Goal: Check status: Check status

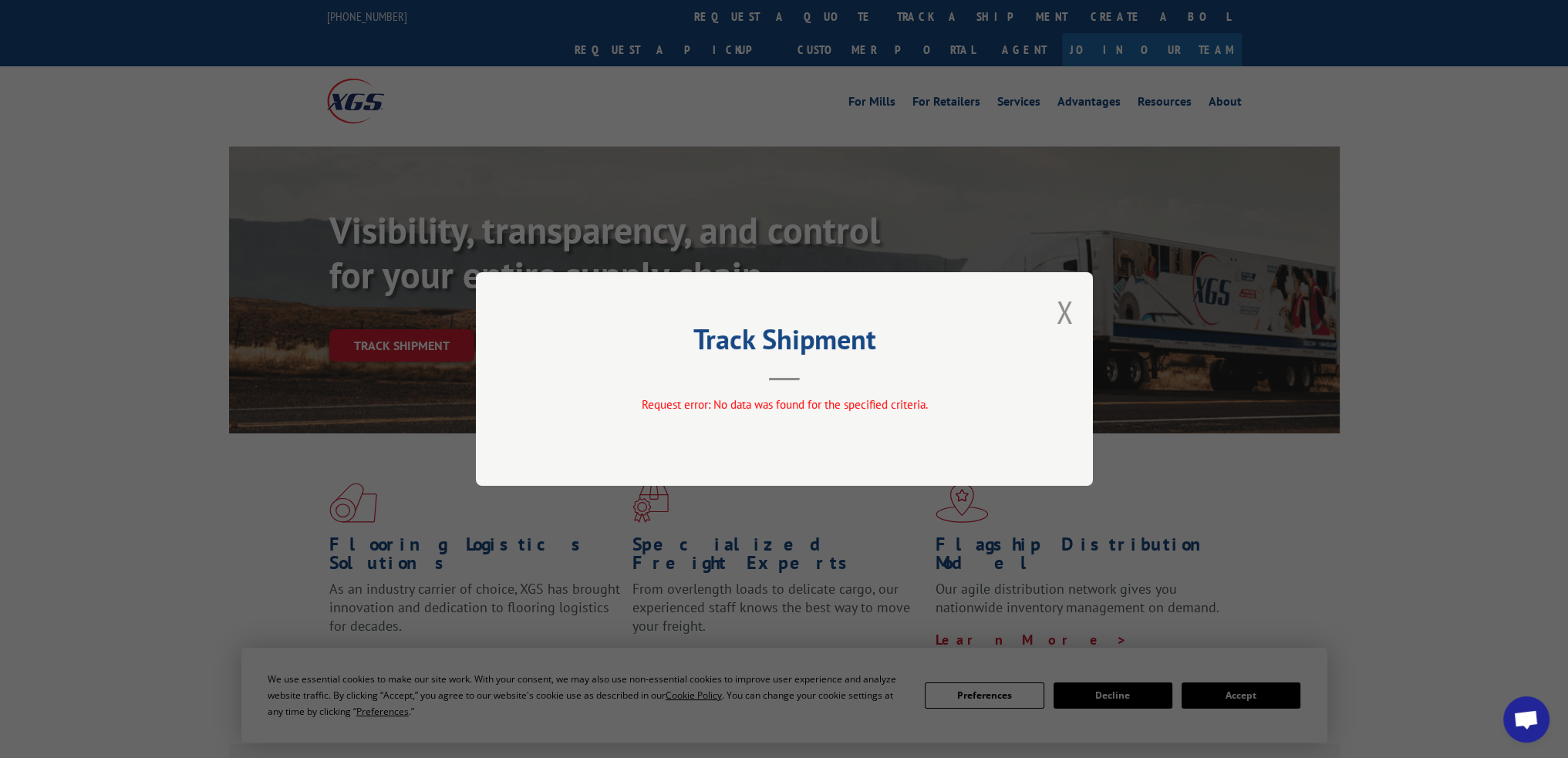
click at [1067, 308] on button "Close modal" at bounding box center [1064, 311] width 17 height 40
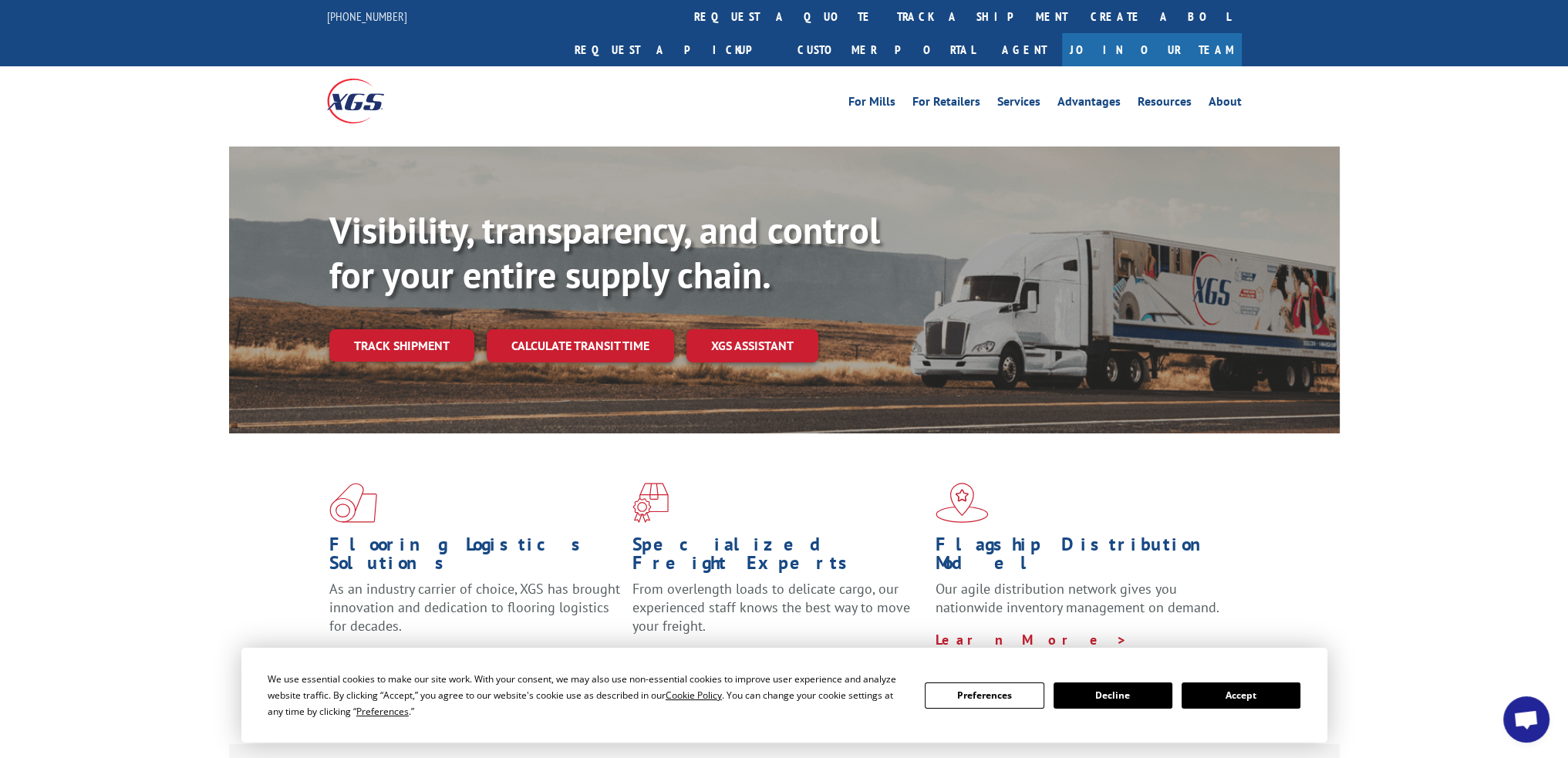
drag, startPoint x: 743, startPoint y: 25, endPoint x: 773, endPoint y: 61, distance: 46.9
click at [885, 25] on link "track a shipment" at bounding box center [982, 17] width 193 height 34
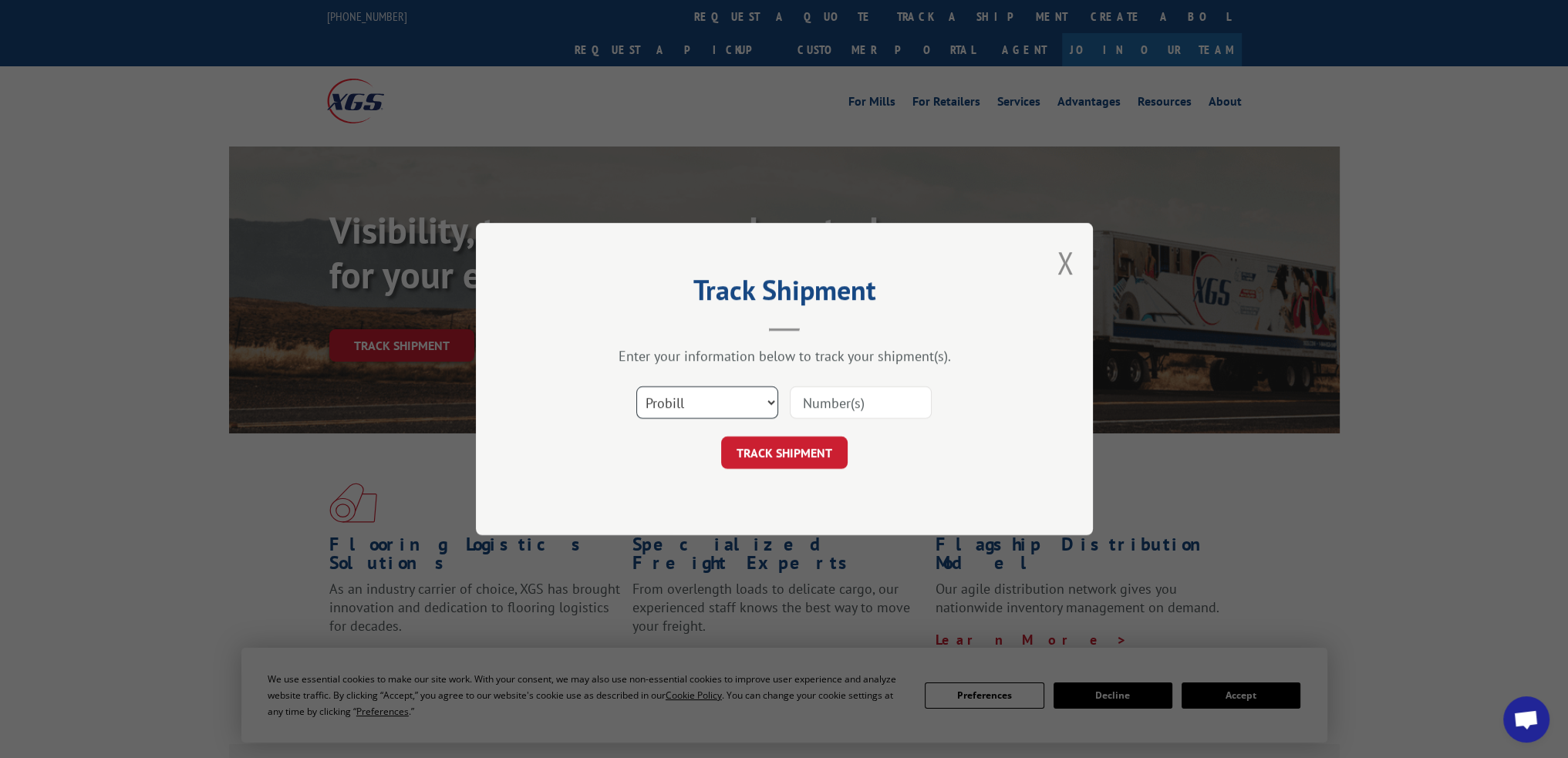
drag, startPoint x: 758, startPoint y: 400, endPoint x: 757, endPoint y: 409, distance: 9.1
click at [758, 400] on select "Select category... Probill BOL PO" at bounding box center [708, 402] width 142 height 33
select select "po"
click at [637, 386] on select "Select category... Probill BOL PO" at bounding box center [708, 402] width 142 height 33
paste input "14471151"
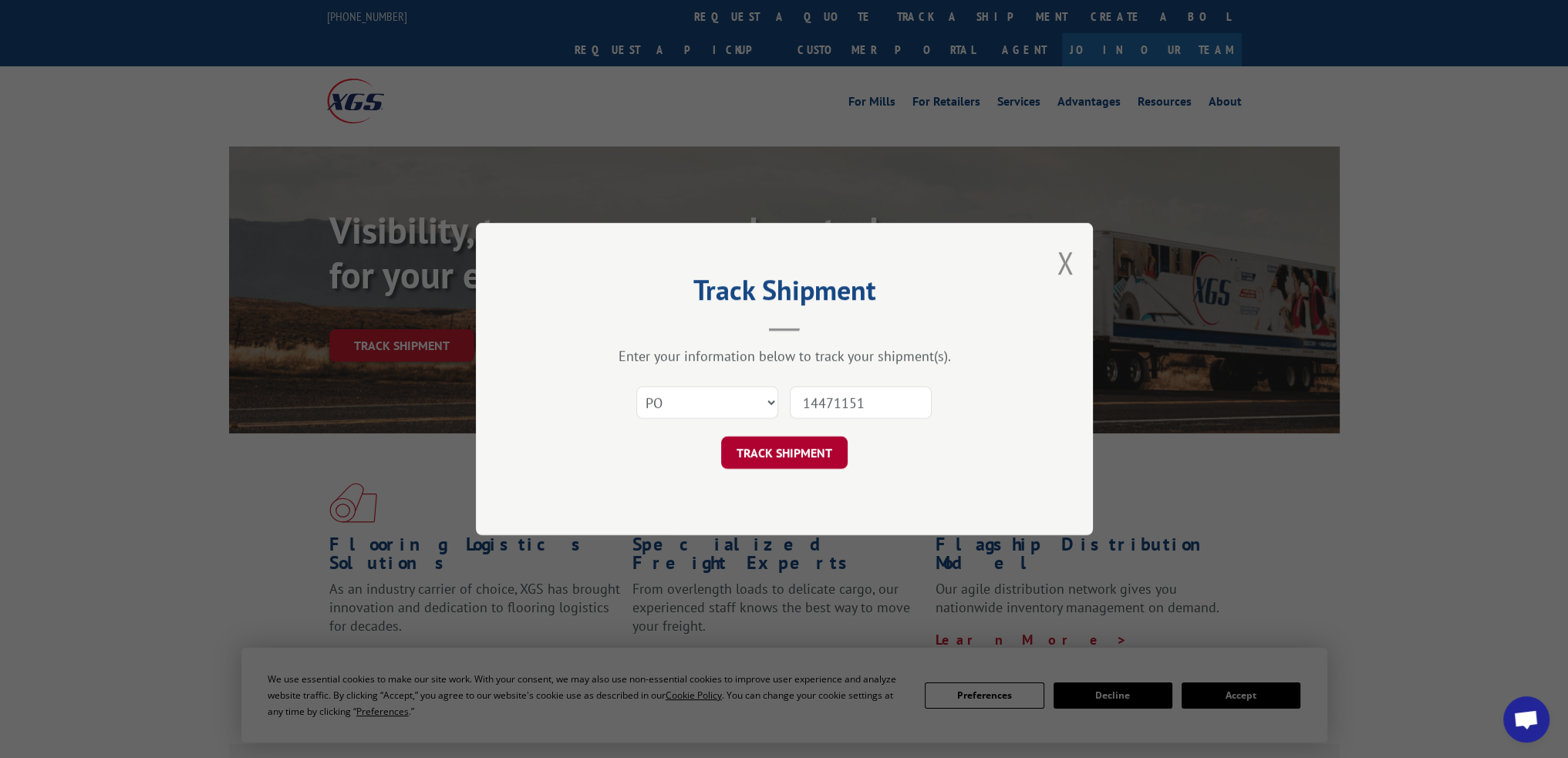
type input "14471151"
click at [808, 452] on button "TRACK SHIPMENT" at bounding box center [784, 452] width 126 height 33
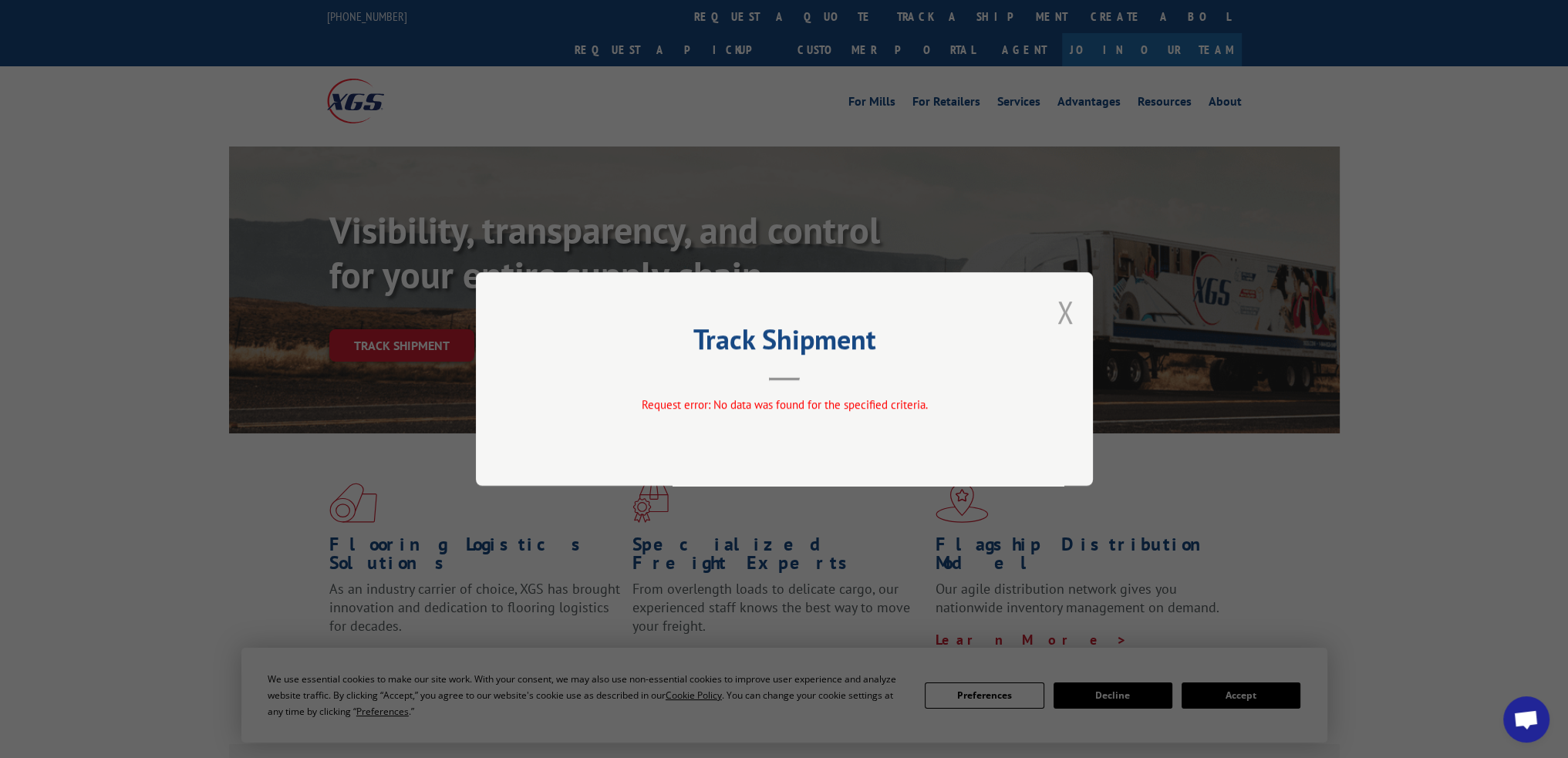
click at [1072, 321] on button "Close modal" at bounding box center [1064, 311] width 17 height 40
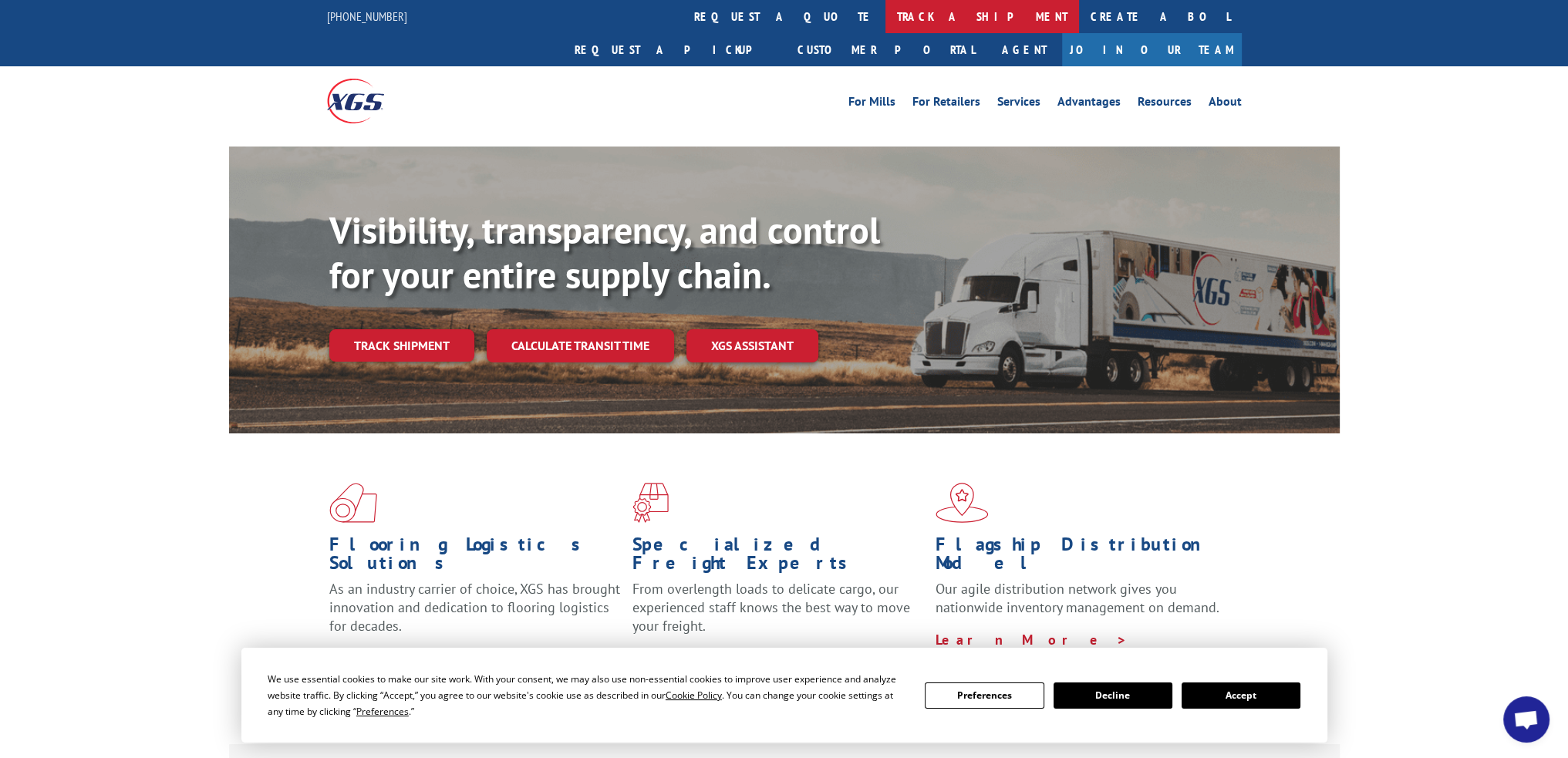
click at [885, 24] on link "track a shipment" at bounding box center [982, 17] width 193 height 34
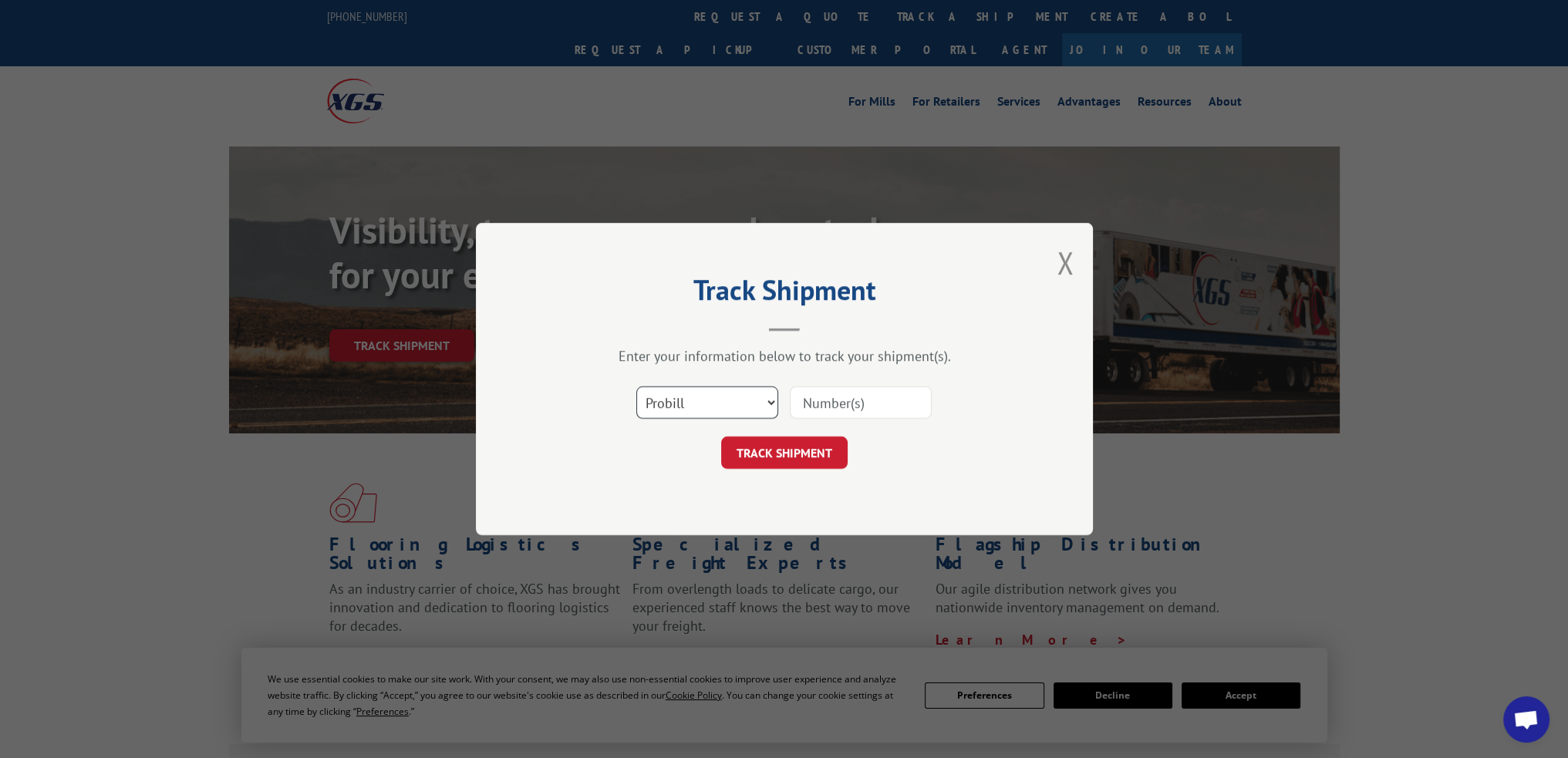
click at [737, 413] on select "Select category... Probill BOL PO" at bounding box center [708, 402] width 142 height 33
select select "po"
click at [637, 386] on select "Select category... Probill BOL PO" at bounding box center [708, 402] width 142 height 33
click at [849, 409] on input at bounding box center [860, 402] width 142 height 33
paste input "63500830"
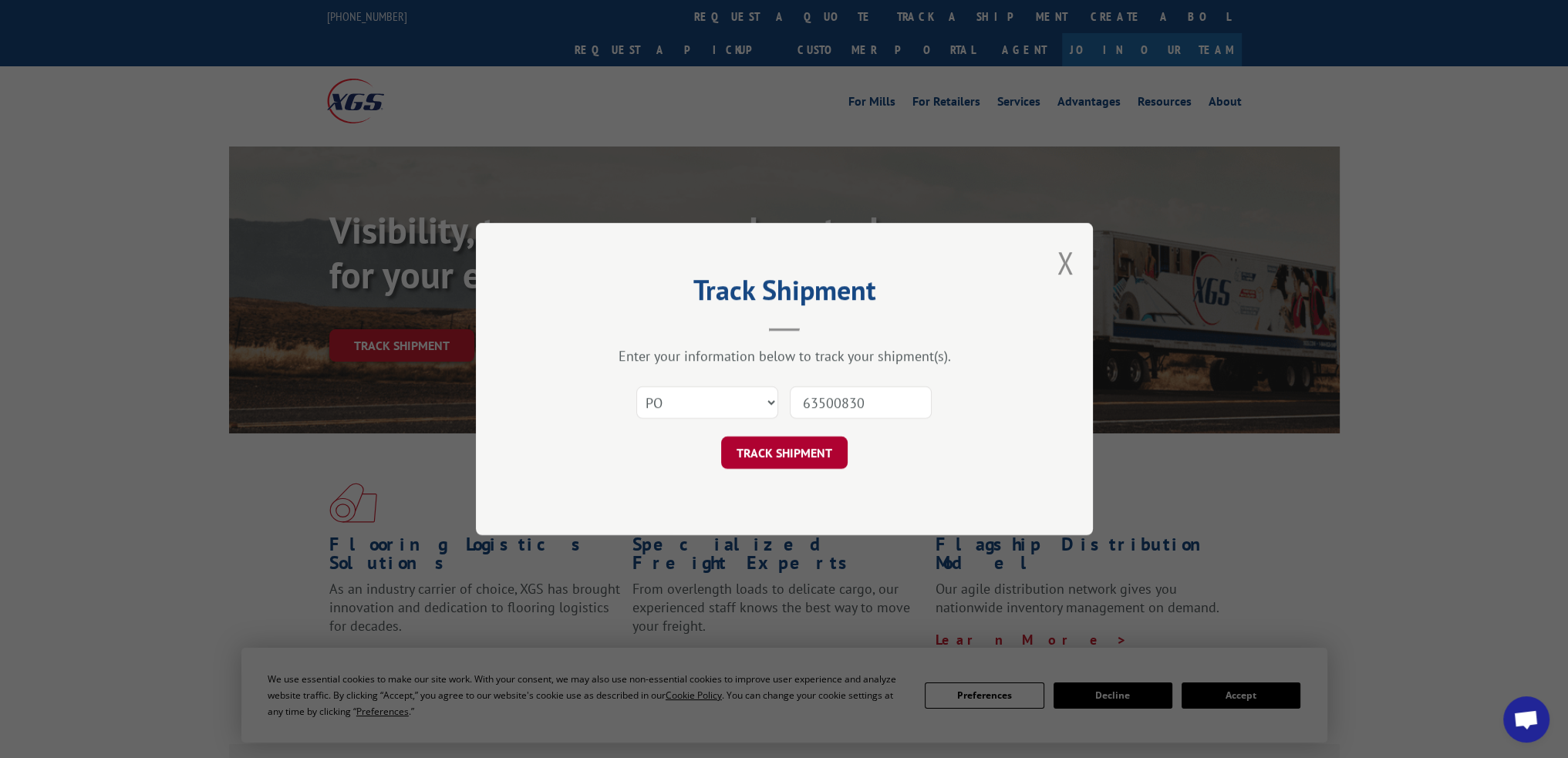
type input "63500830"
click at [806, 452] on button "TRACK SHIPMENT" at bounding box center [784, 452] width 126 height 33
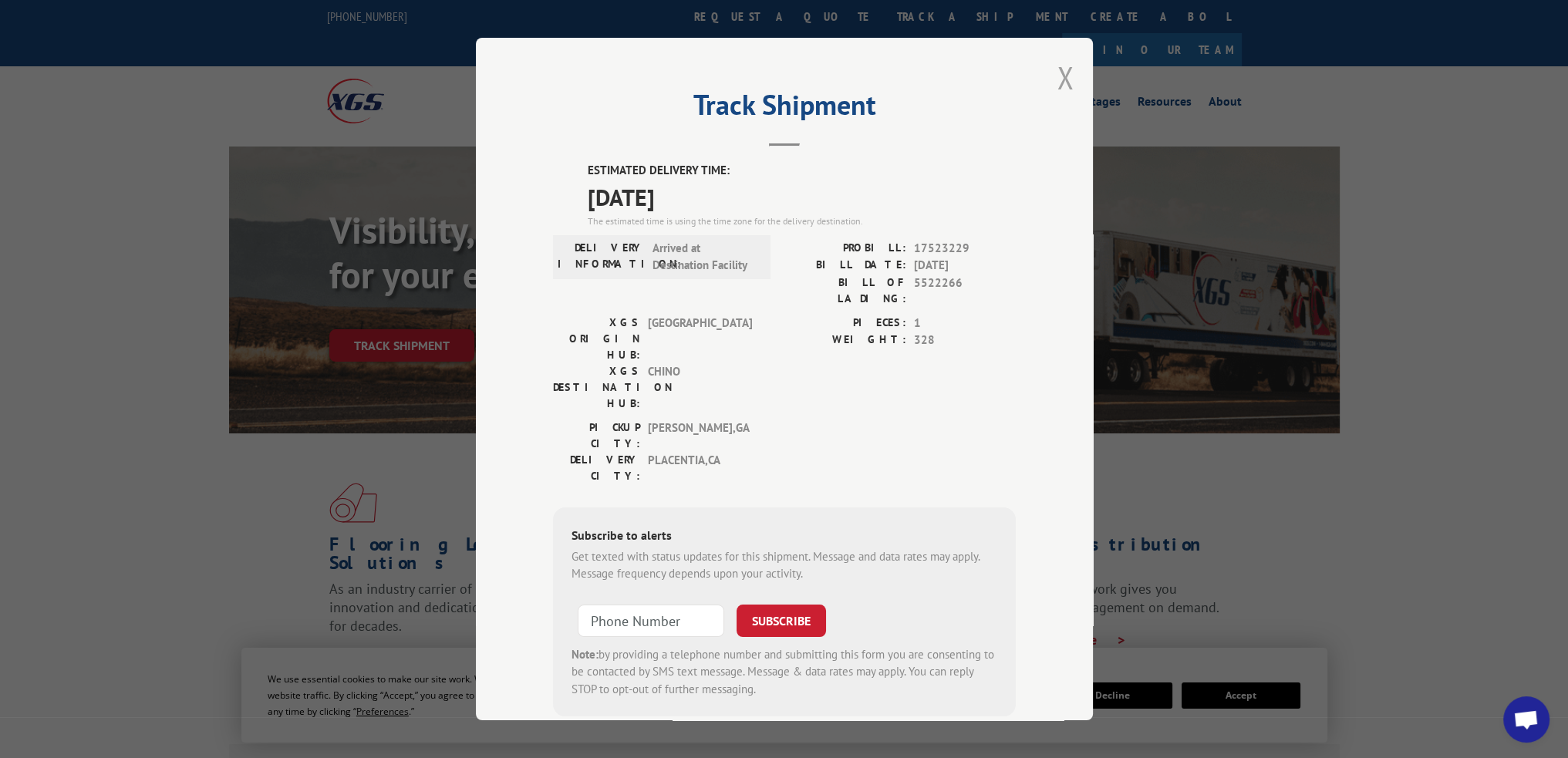
click at [1057, 77] on button "Close modal" at bounding box center [1064, 77] width 17 height 40
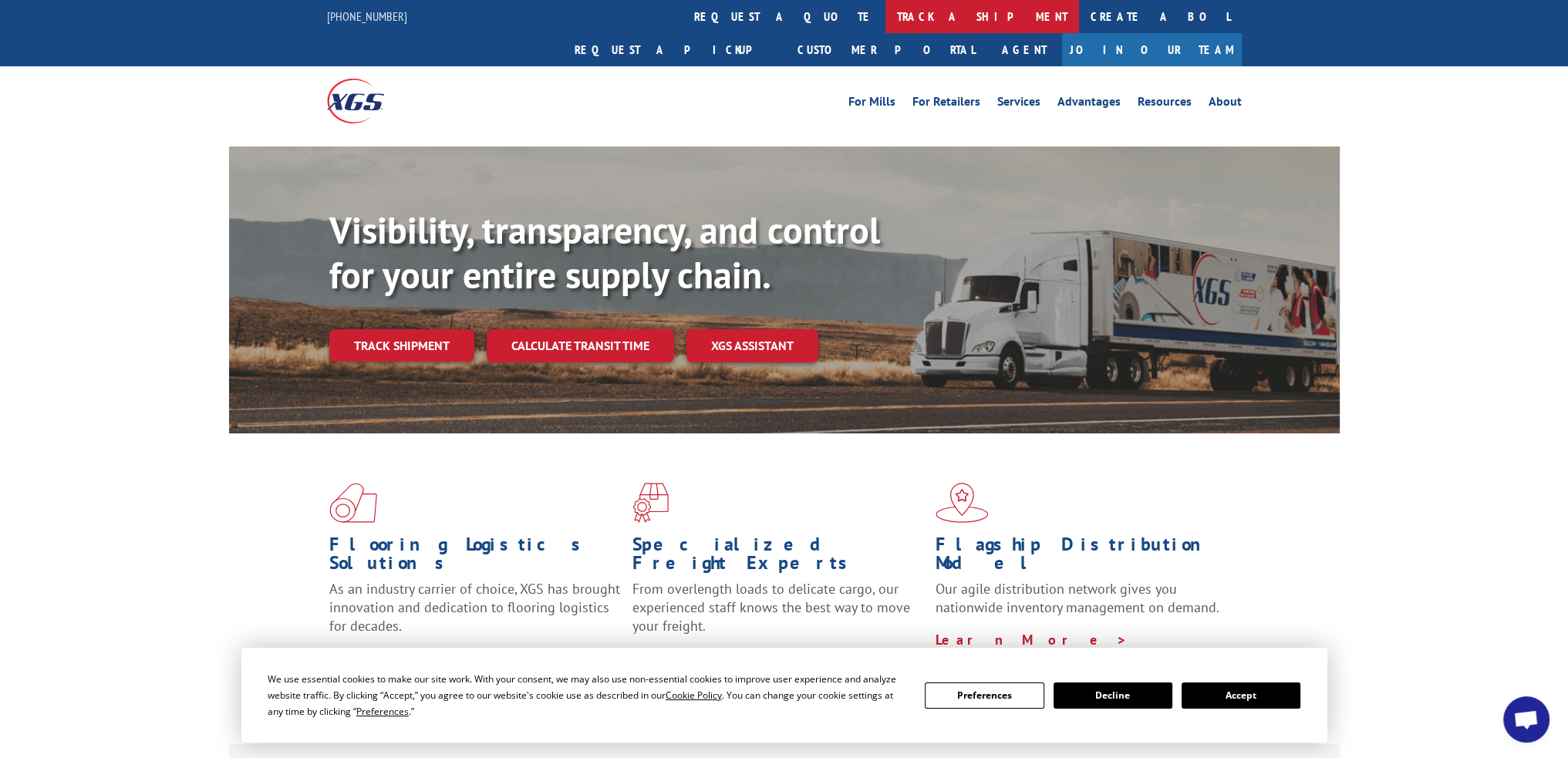
click at [885, 20] on link "track a shipment" at bounding box center [982, 17] width 193 height 34
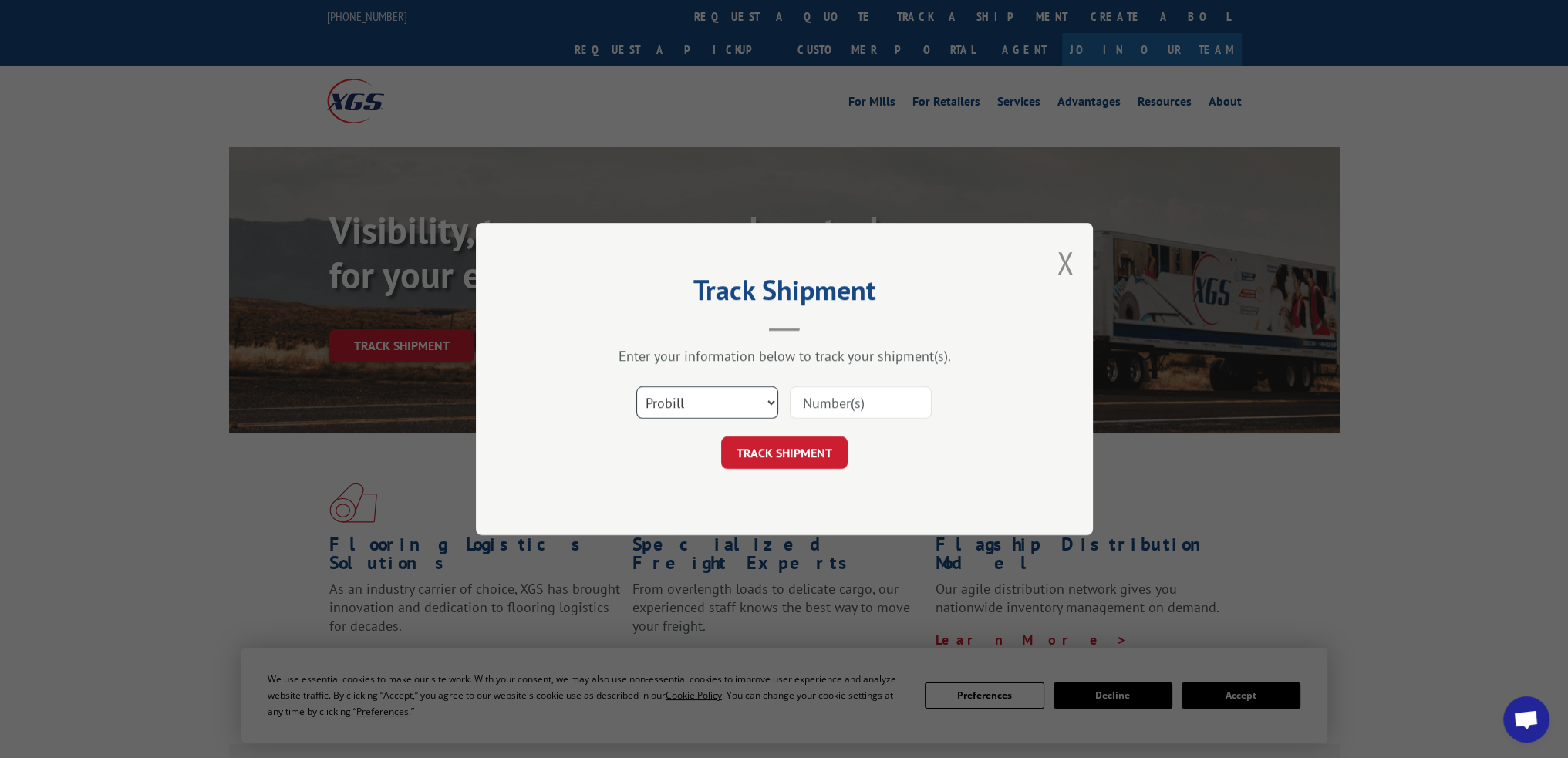
click at [705, 391] on select "Select category... Probill BOL PO" at bounding box center [708, 402] width 142 height 33
select select "po"
click at [637, 386] on select "Select category... Probill BOL PO" at bounding box center [708, 402] width 142 height 33
paste input "52537733"
type input "52537733"
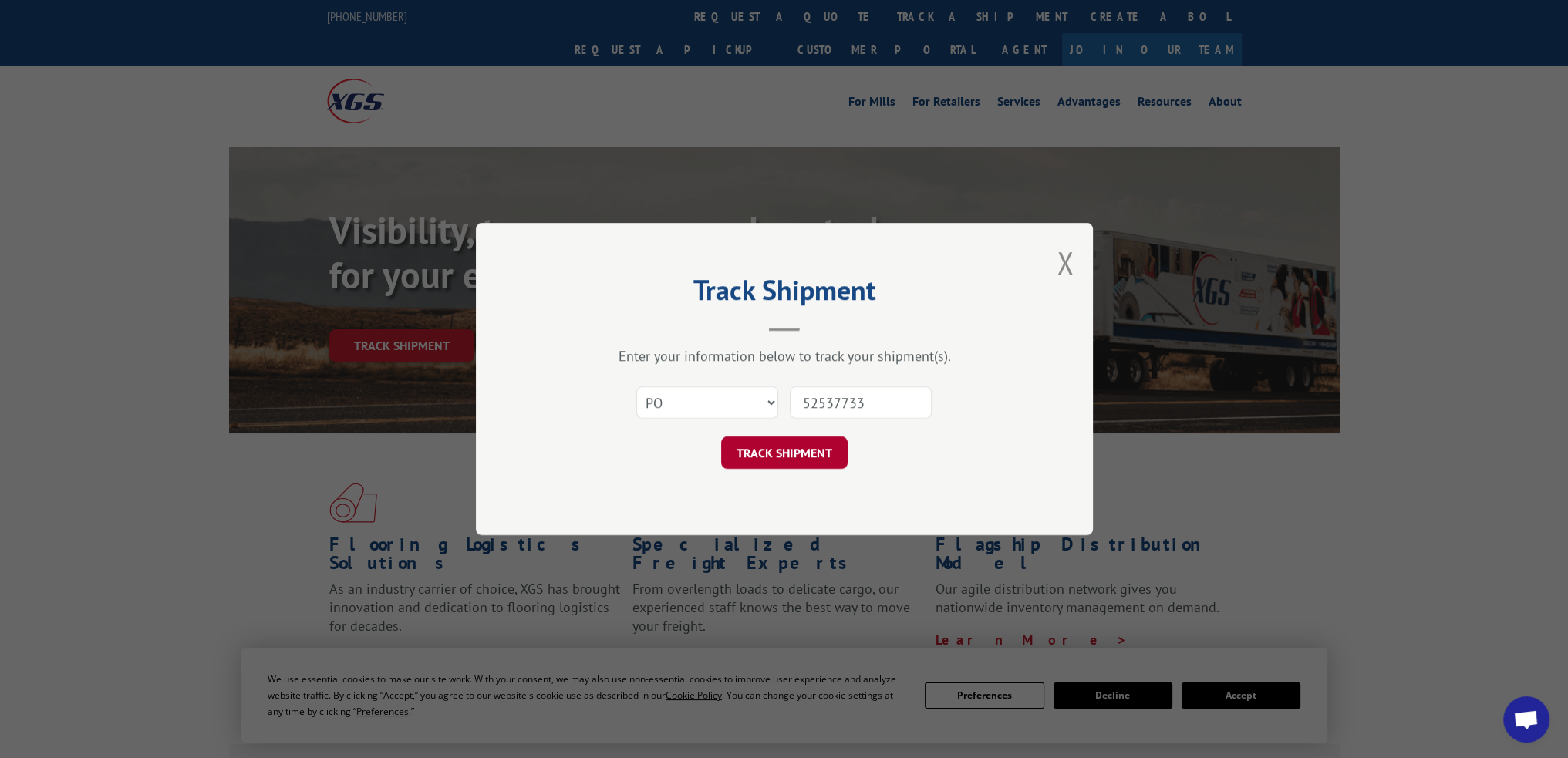
click at [784, 467] on button "TRACK SHIPMENT" at bounding box center [784, 452] width 126 height 33
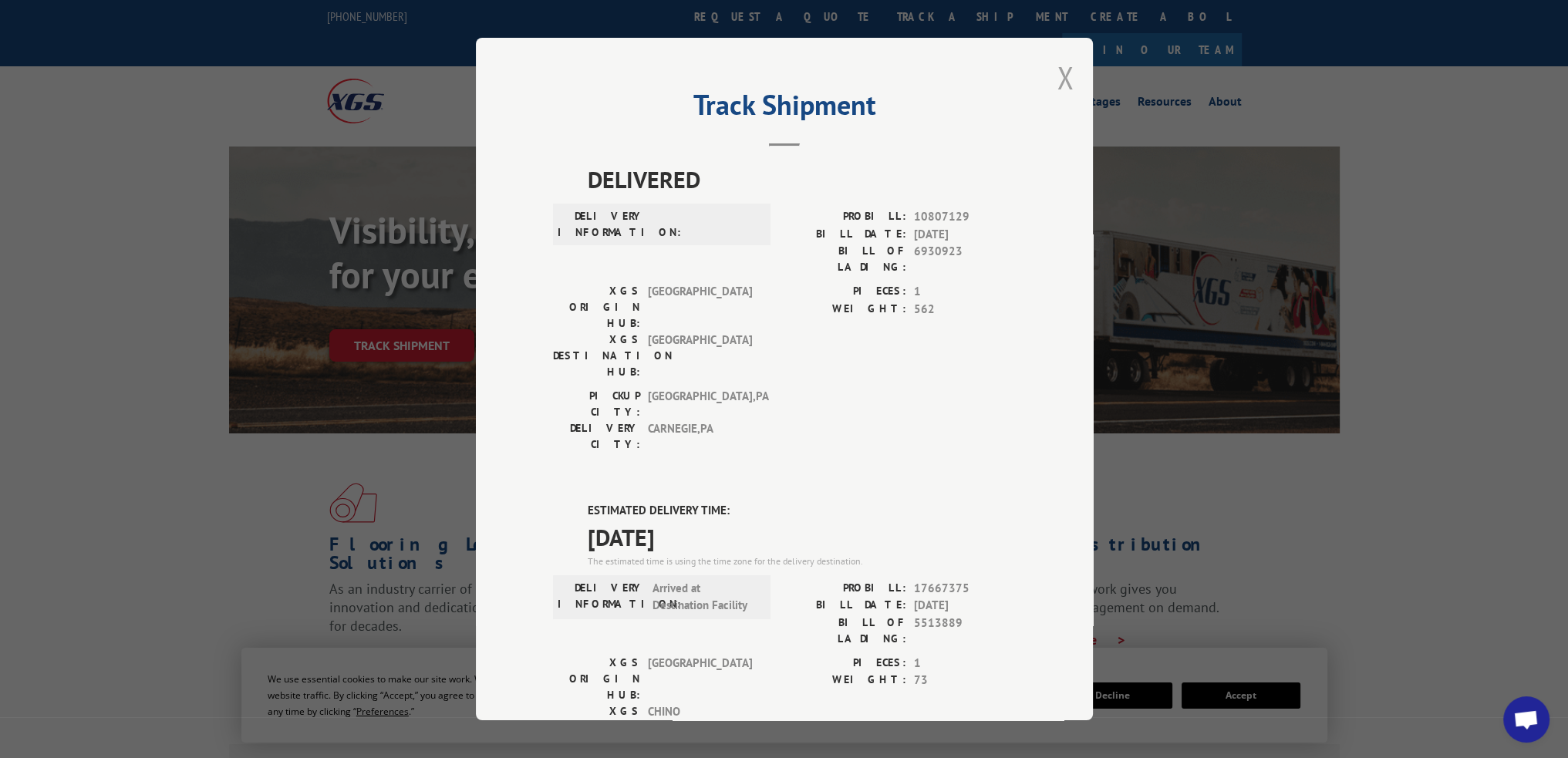
click at [1061, 80] on button "Close modal" at bounding box center [1064, 77] width 17 height 40
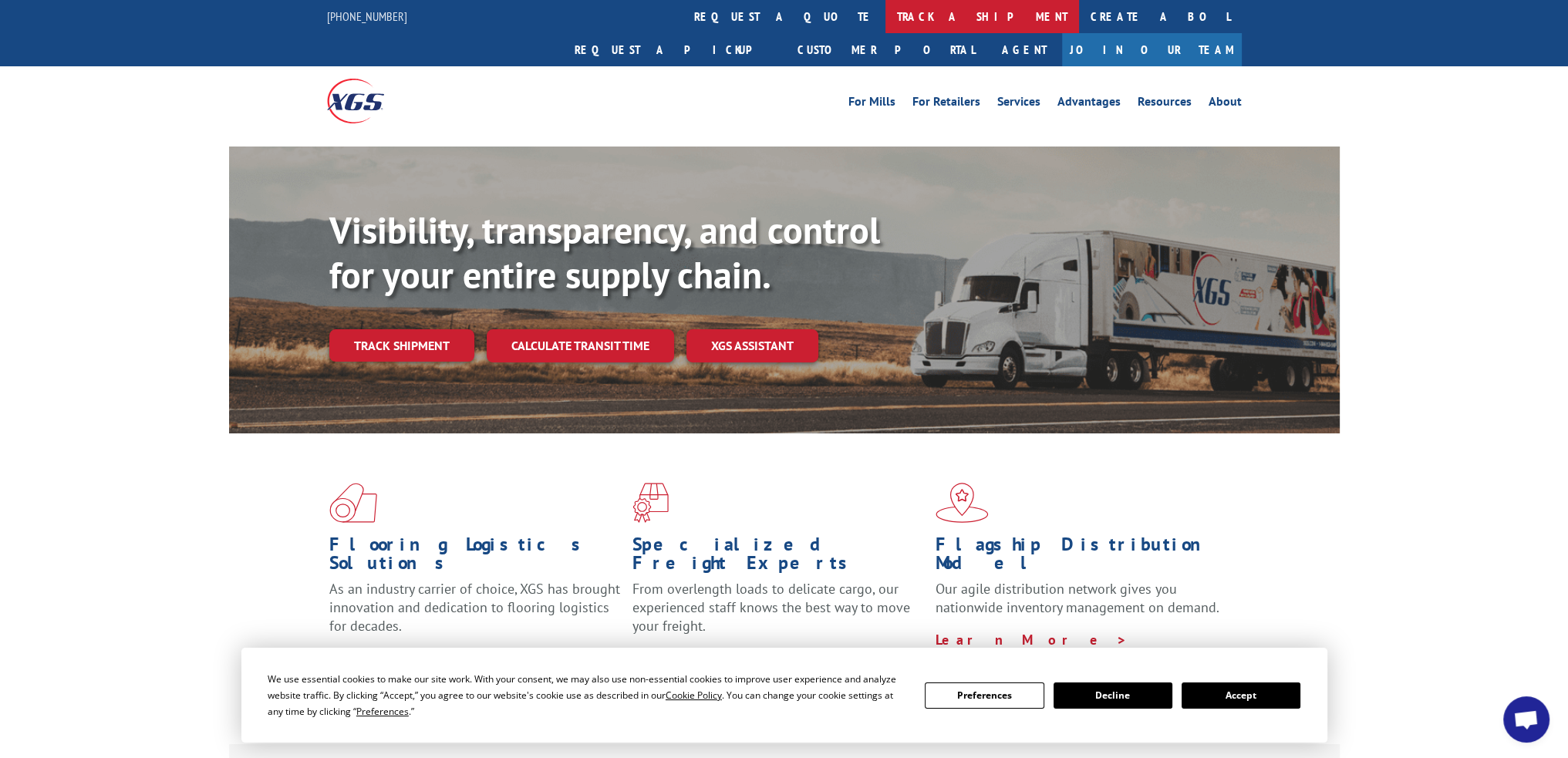
click at [885, 9] on link "track a shipment" at bounding box center [982, 17] width 193 height 34
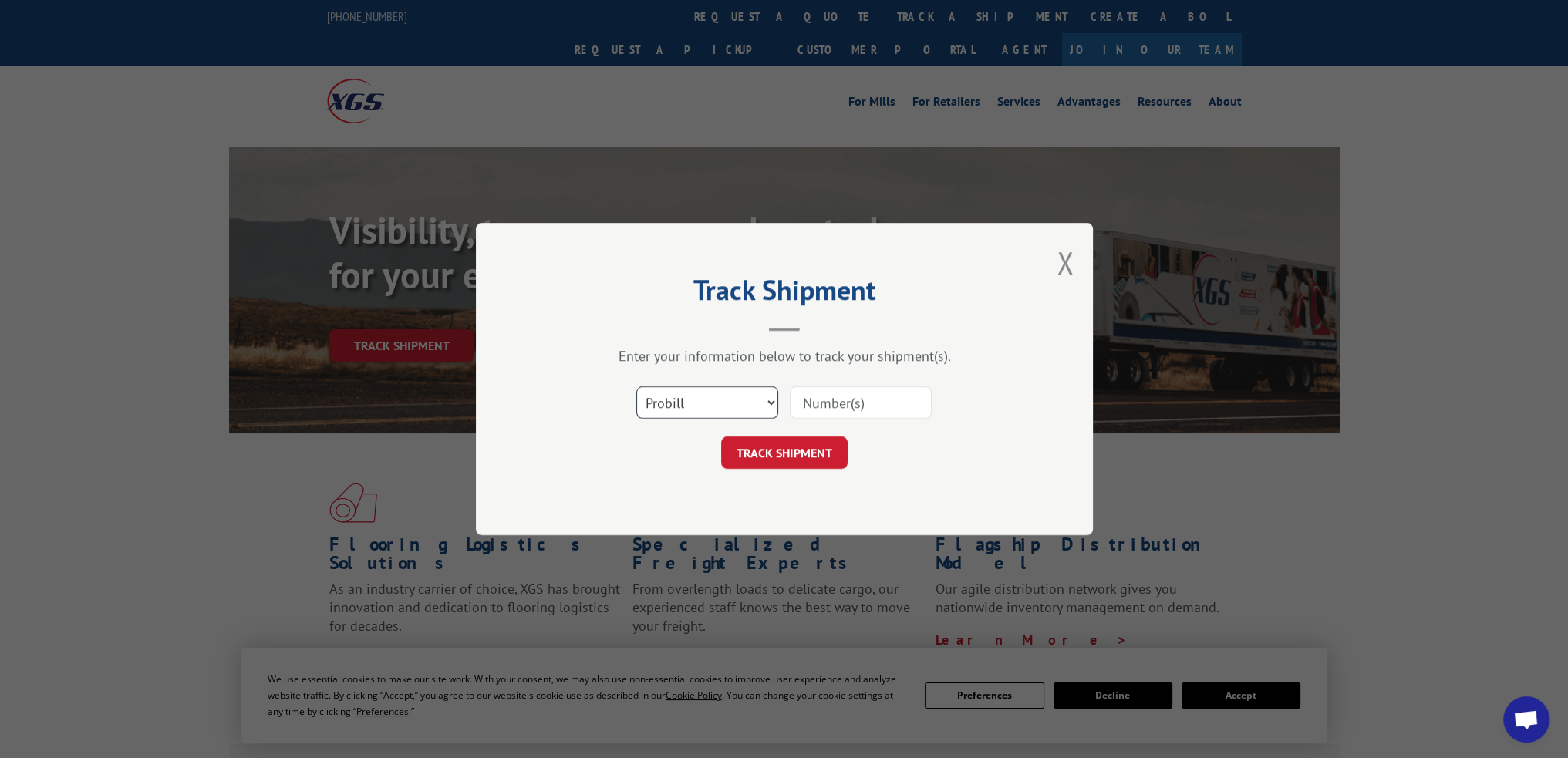
click at [735, 400] on select "Select category... Probill BOL PO" at bounding box center [708, 402] width 142 height 33
select select "po"
click at [637, 386] on select "Select category... Probill BOL PO" at bounding box center [708, 402] width 142 height 33
click at [817, 412] on input at bounding box center [860, 402] width 142 height 33
paste input "76544910"
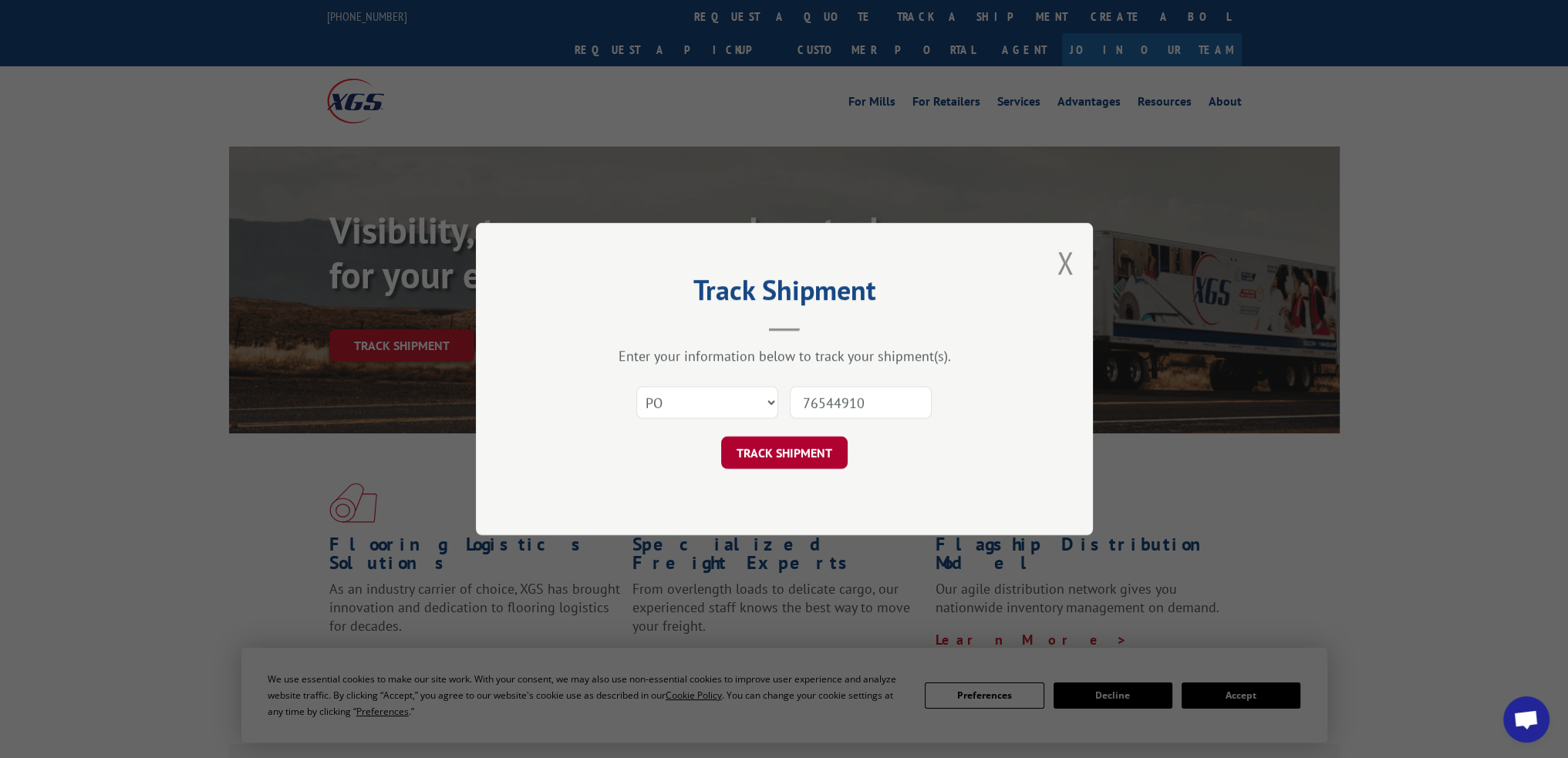
type input "76544910"
click at [792, 448] on button "TRACK SHIPMENT" at bounding box center [784, 452] width 126 height 33
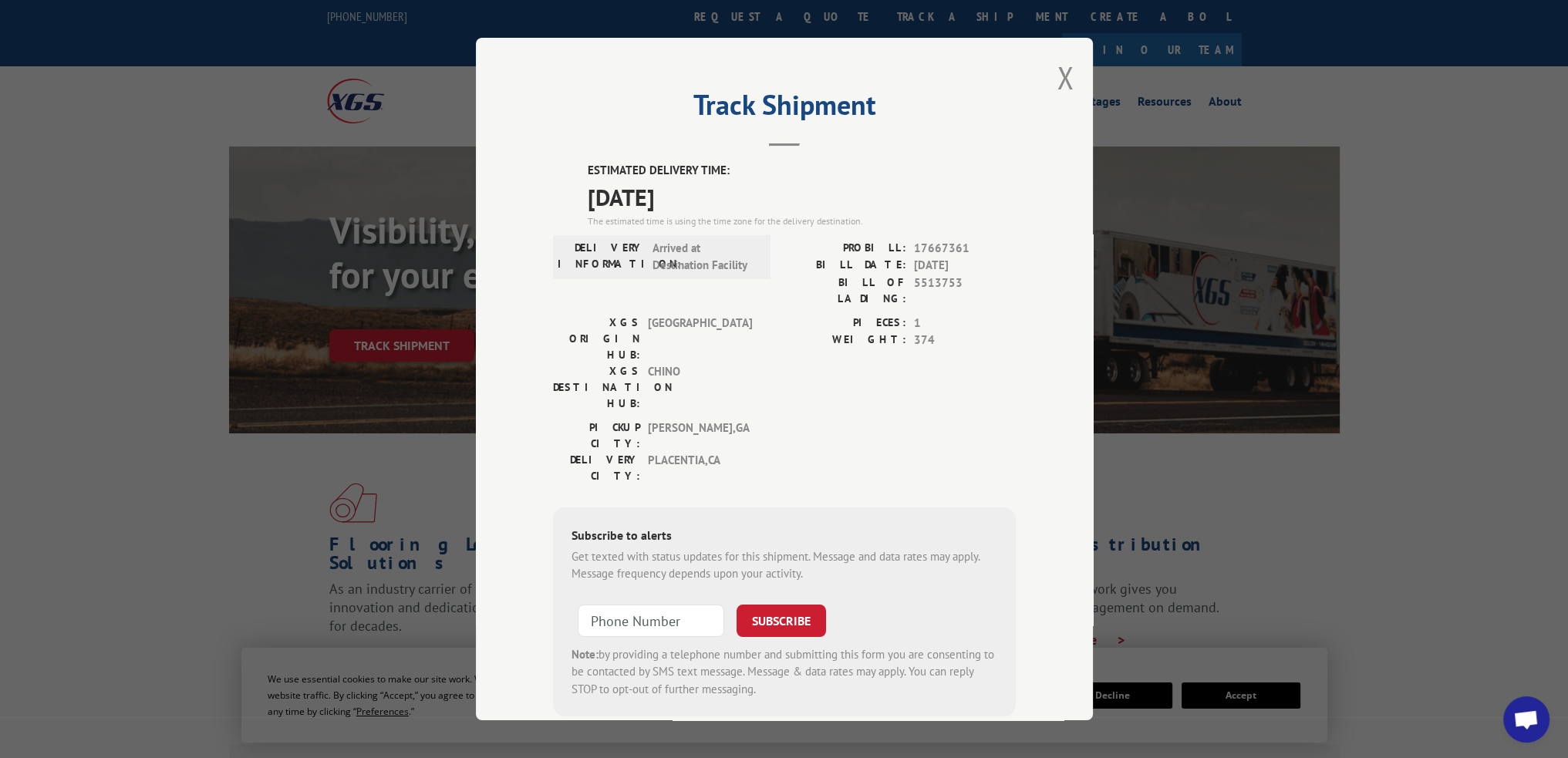
drag, startPoint x: 1067, startPoint y: 80, endPoint x: 1004, endPoint y: 80, distance: 63.0
click at [1067, 80] on div "Track Shipment ESTIMATED DELIVERY TIME: [DATE] The estimated time is using the …" at bounding box center [784, 379] width 617 height 682
click at [1065, 84] on button "Close modal" at bounding box center [1064, 77] width 17 height 40
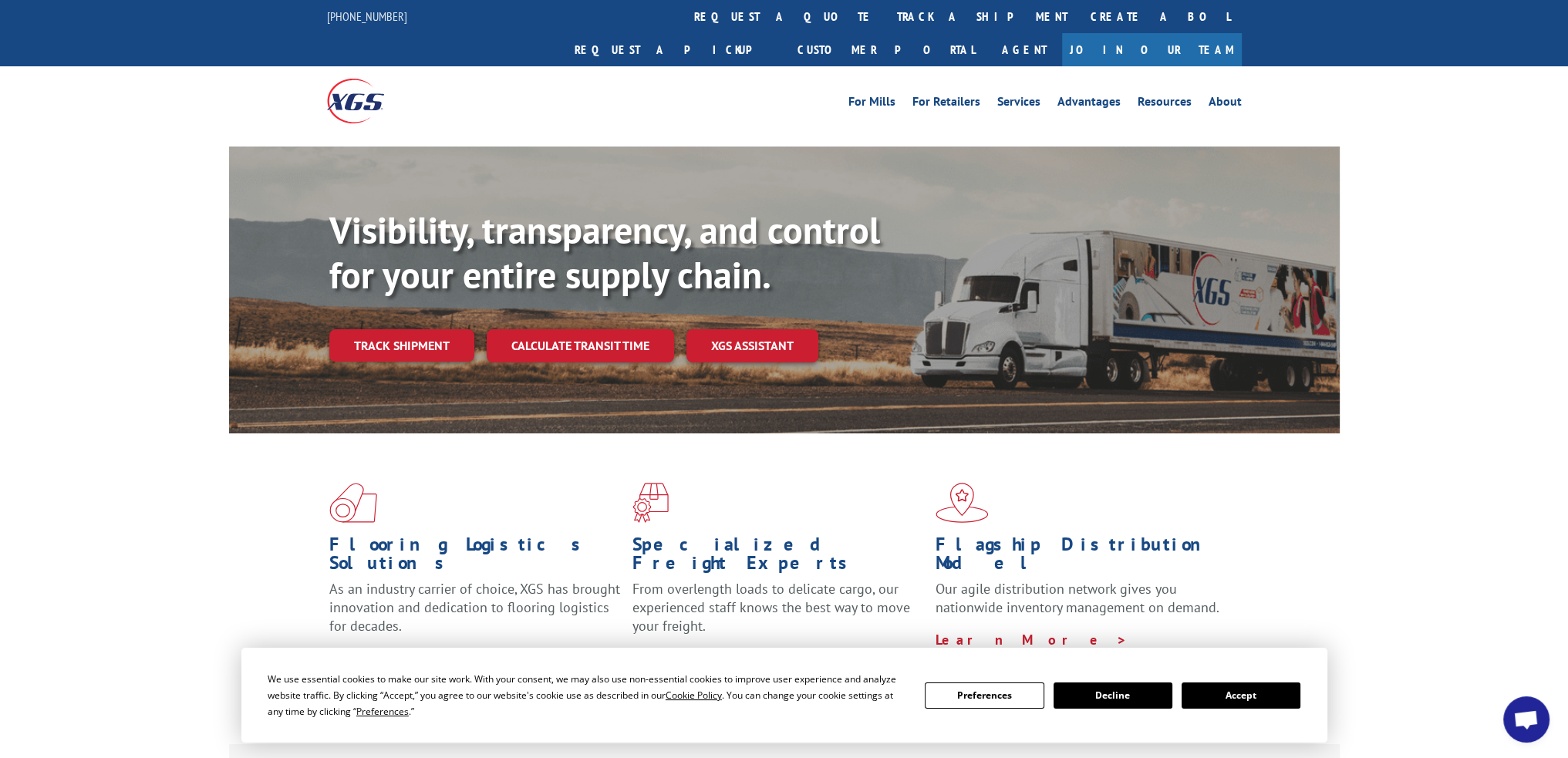
click at [885, 21] on link "track a shipment" at bounding box center [982, 17] width 193 height 34
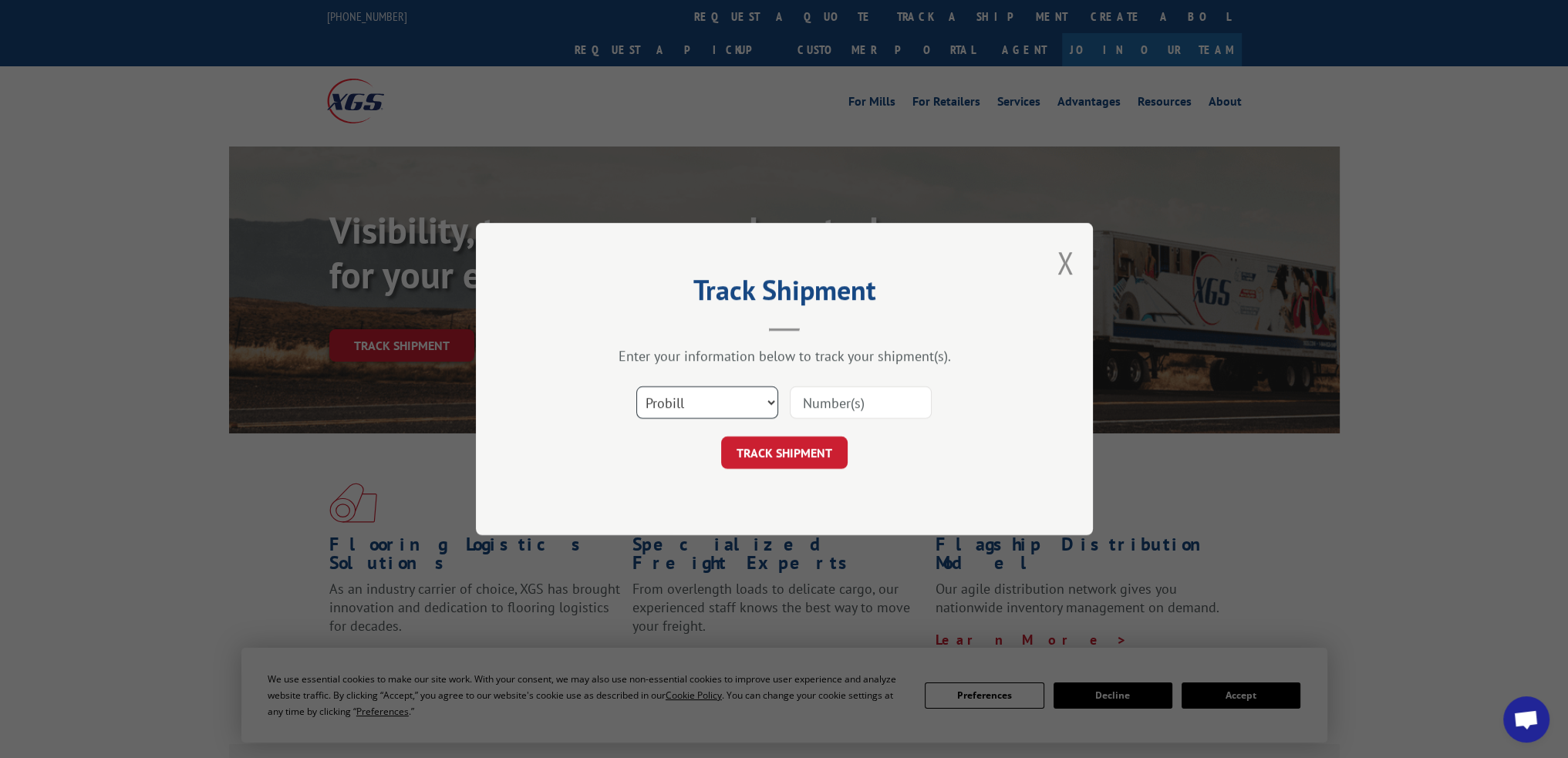
click at [775, 395] on select "Select category... Probill BOL PO" at bounding box center [708, 402] width 142 height 33
drag, startPoint x: 733, startPoint y: 402, endPoint x: 726, endPoint y: 417, distance: 16.6
click at [732, 402] on select "Select category... Probill BOL PO" at bounding box center [708, 402] width 142 height 33
select select "po"
click at [637, 386] on select "Select category... Probill BOL PO" at bounding box center [708, 402] width 142 height 33
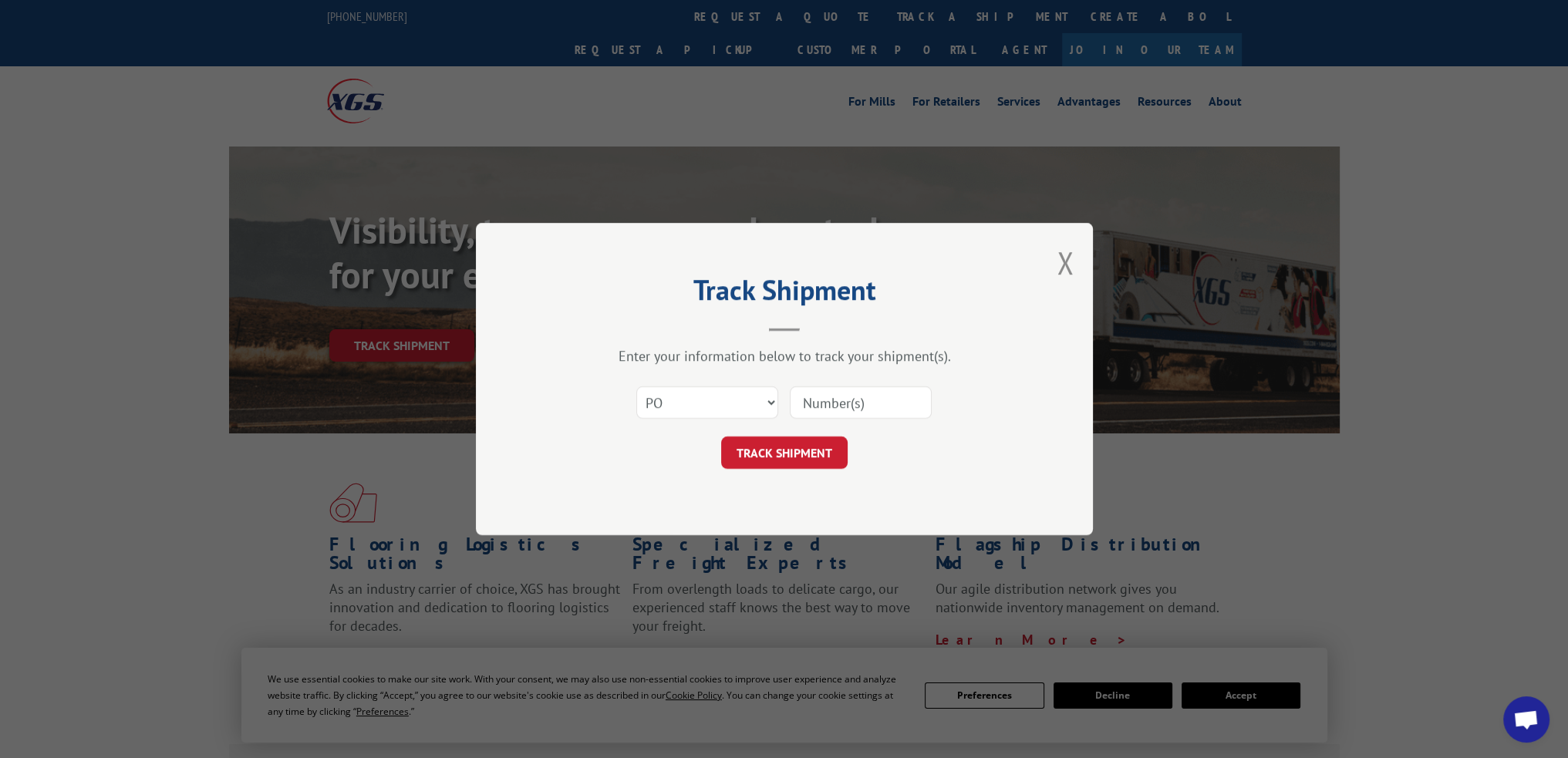
click at [799, 410] on input at bounding box center [860, 402] width 142 height 33
type input "v"
click at [789, 452] on button "TRACK SHIPMENT" at bounding box center [784, 452] width 126 height 33
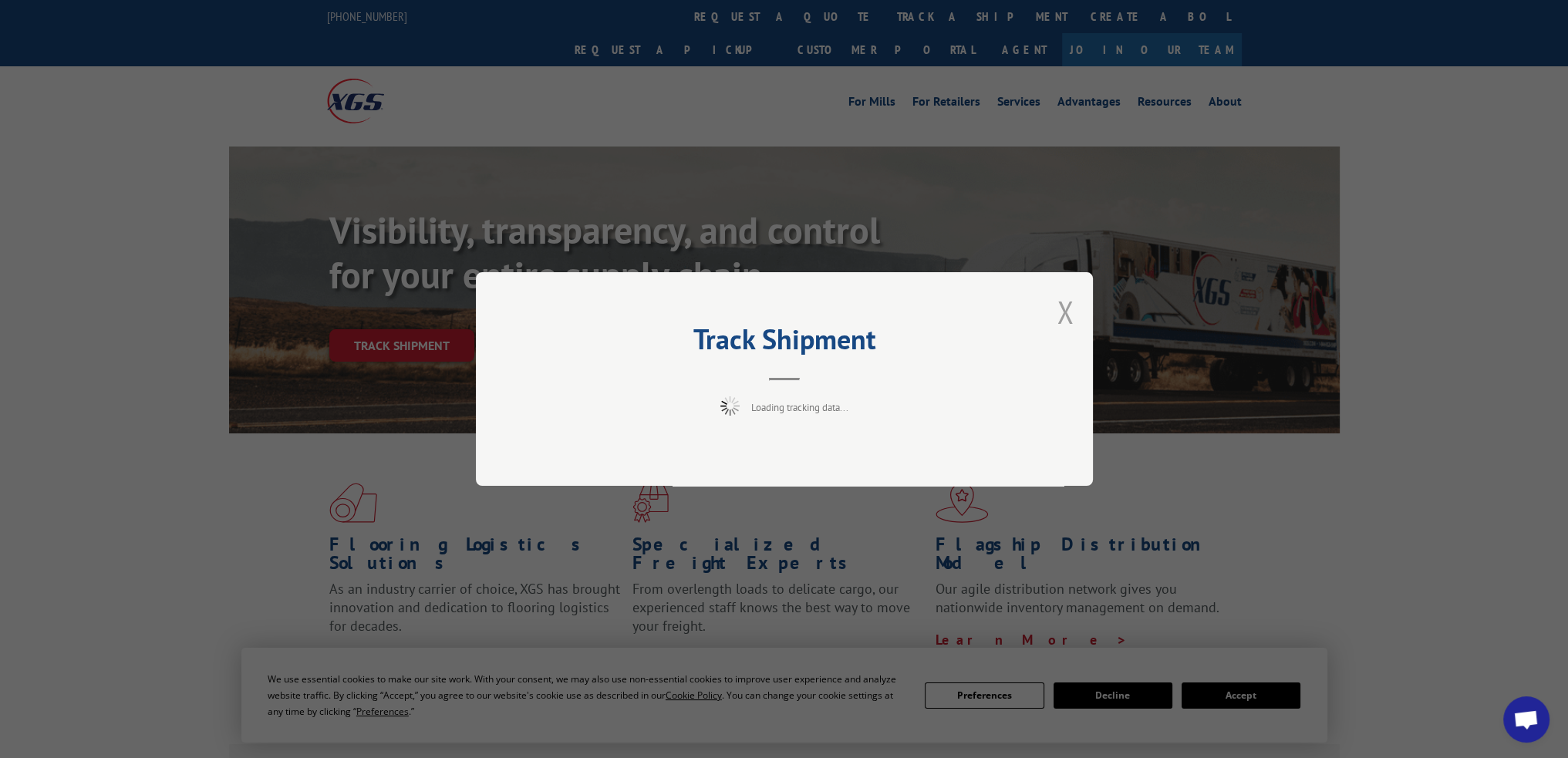
click at [1062, 309] on button "Close modal" at bounding box center [1064, 311] width 17 height 40
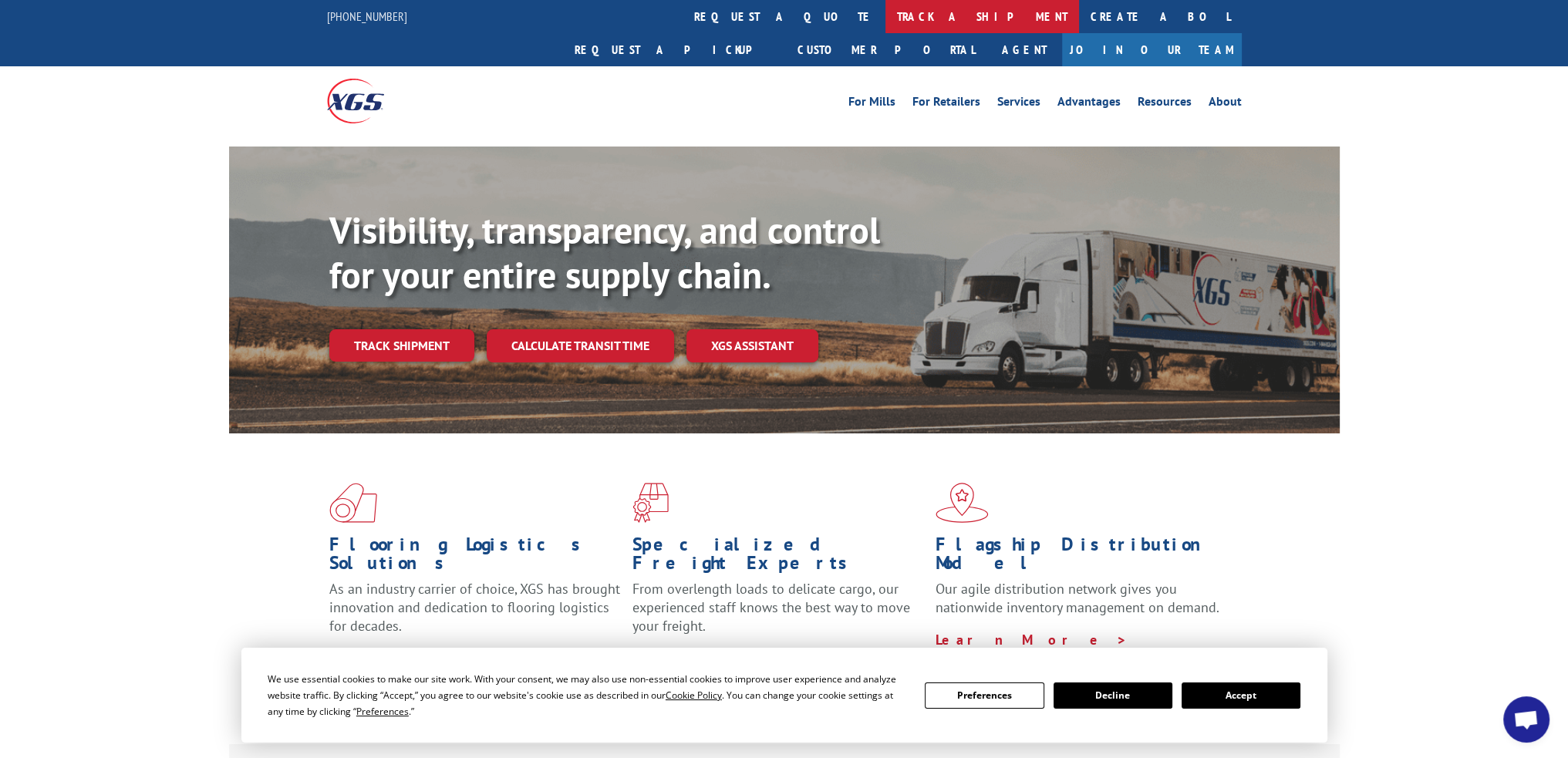
click at [885, 23] on link "track a shipment" at bounding box center [982, 17] width 193 height 34
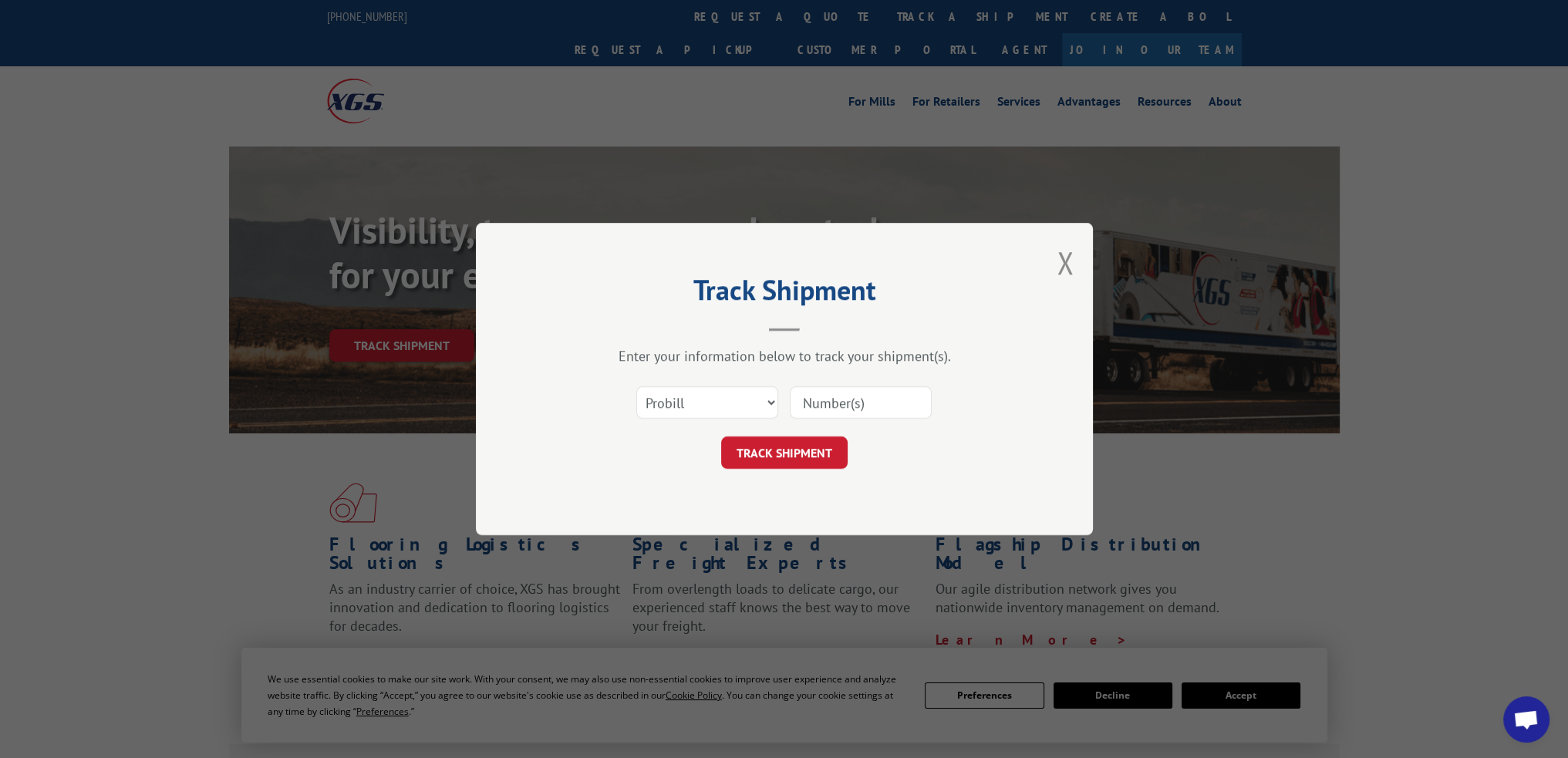
click at [682, 419] on div "Select category... Probill BOL PO" at bounding box center [707, 402] width 140 height 35
click at [688, 403] on select "Select category... Probill BOL PO" at bounding box center [708, 402] width 142 height 33
select select "po"
click at [637, 386] on select "Select category... Probill BOL PO" at bounding box center [708, 402] width 142 height 33
click at [813, 404] on input at bounding box center [860, 402] width 142 height 33
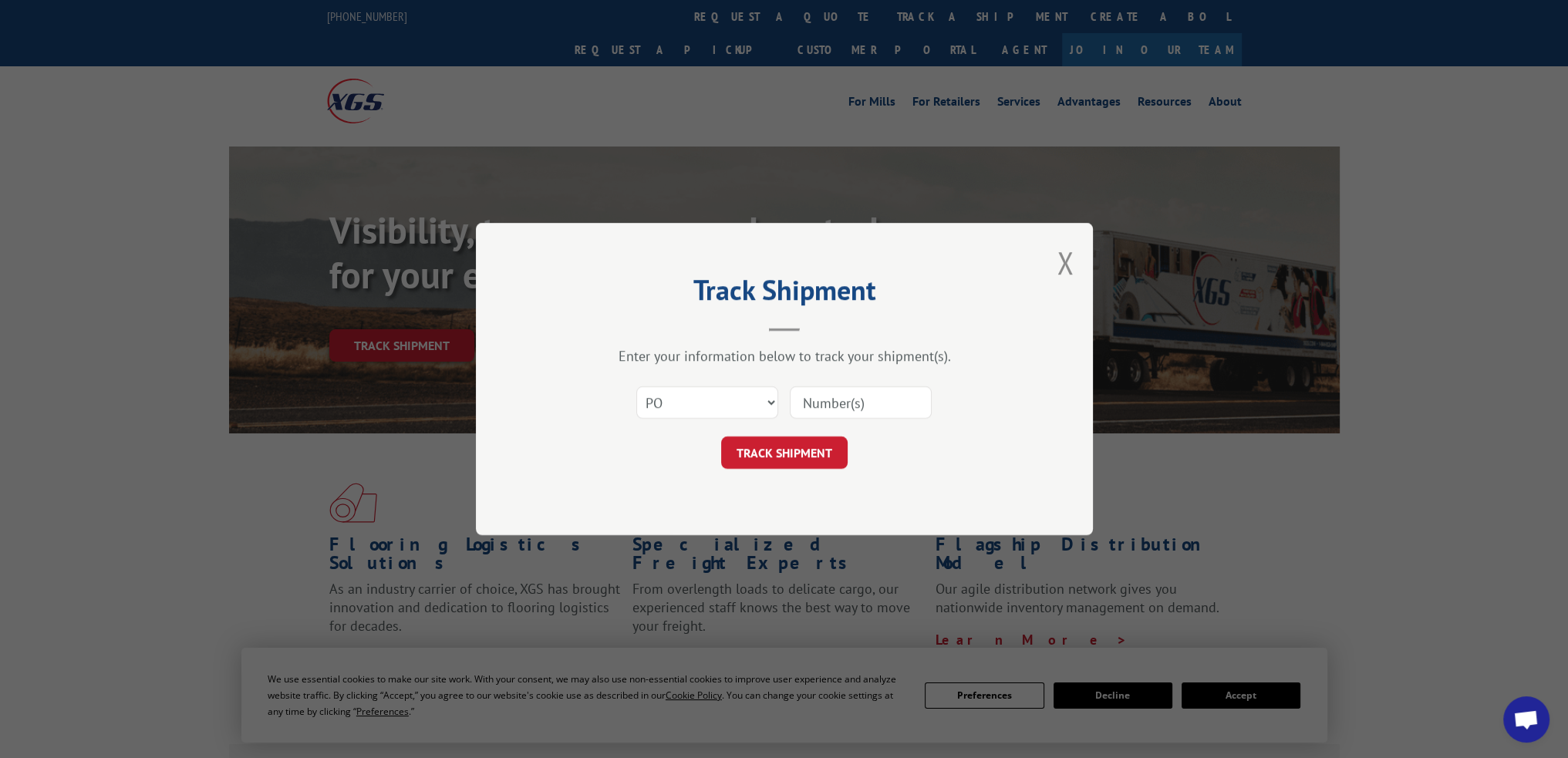
paste input "64528614"
type input "64528614"
click at [783, 446] on button "TRACK SHIPMENT" at bounding box center [784, 452] width 126 height 33
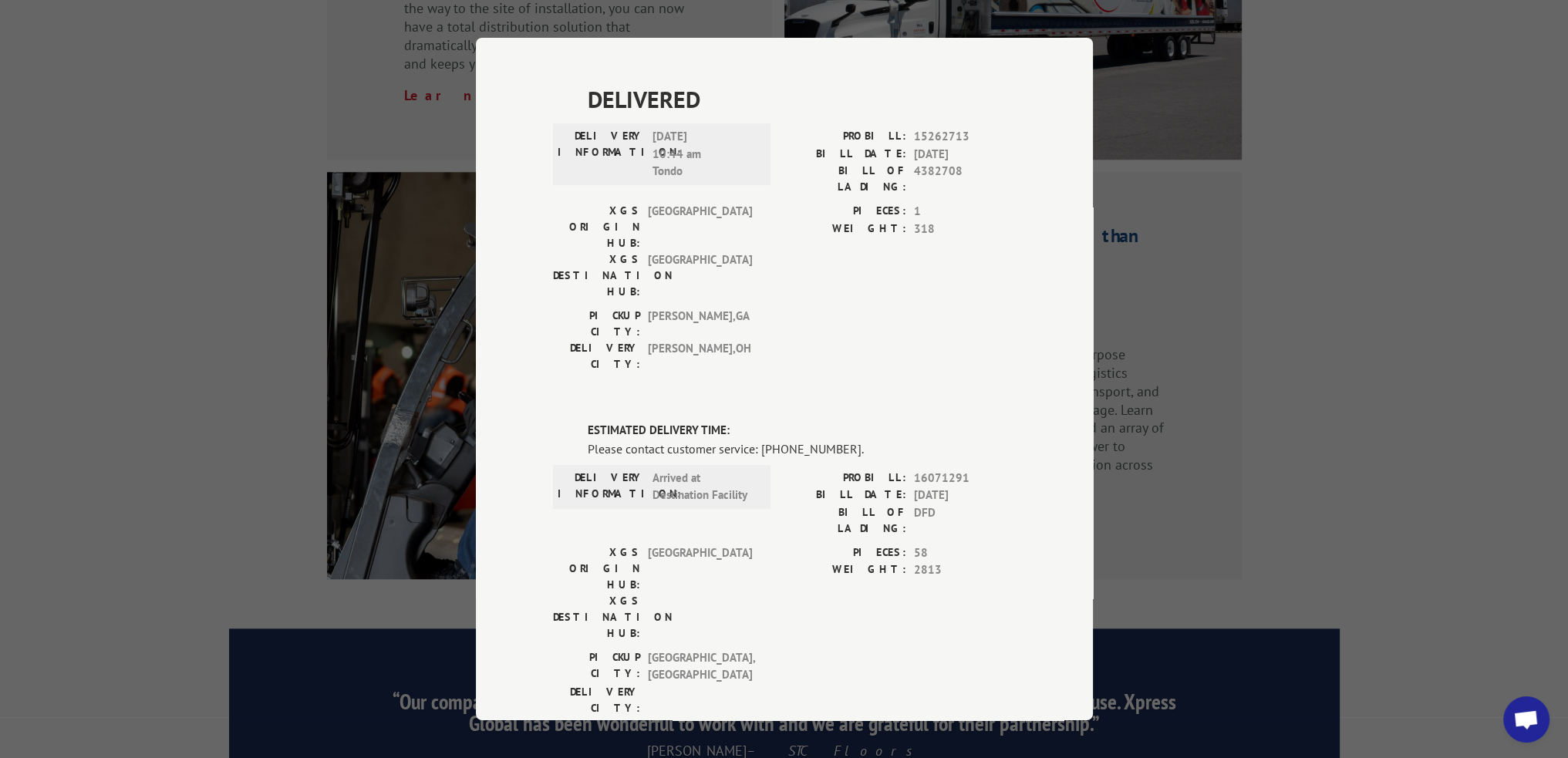
scroll to position [2005, 0]
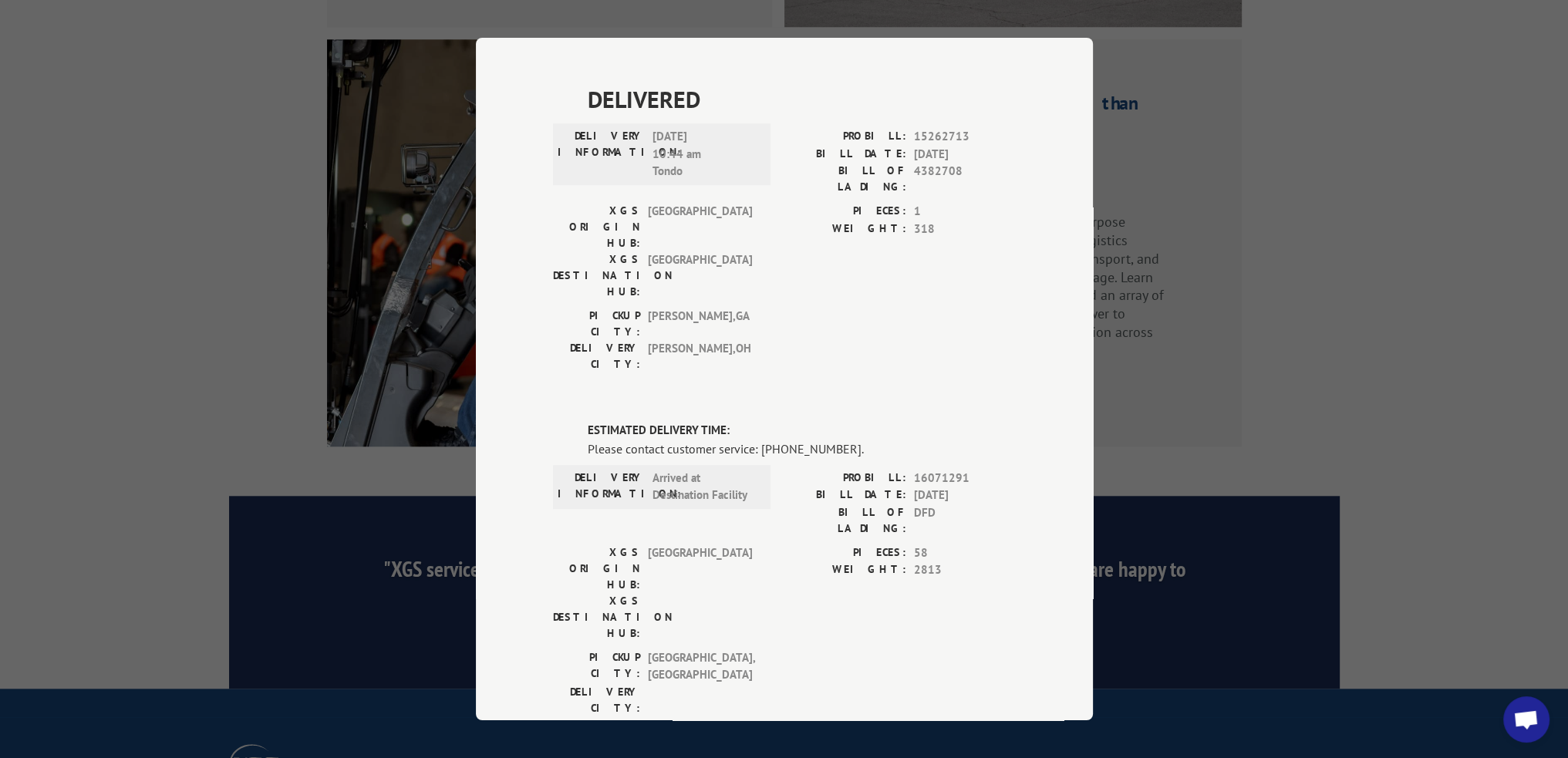
click at [1238, 373] on div "Track Shipment DELIVERED DELIVERY INFORMATION: PROBILL: 7012037 BILL DATE: [DAT…" at bounding box center [784, 379] width 1568 height 758
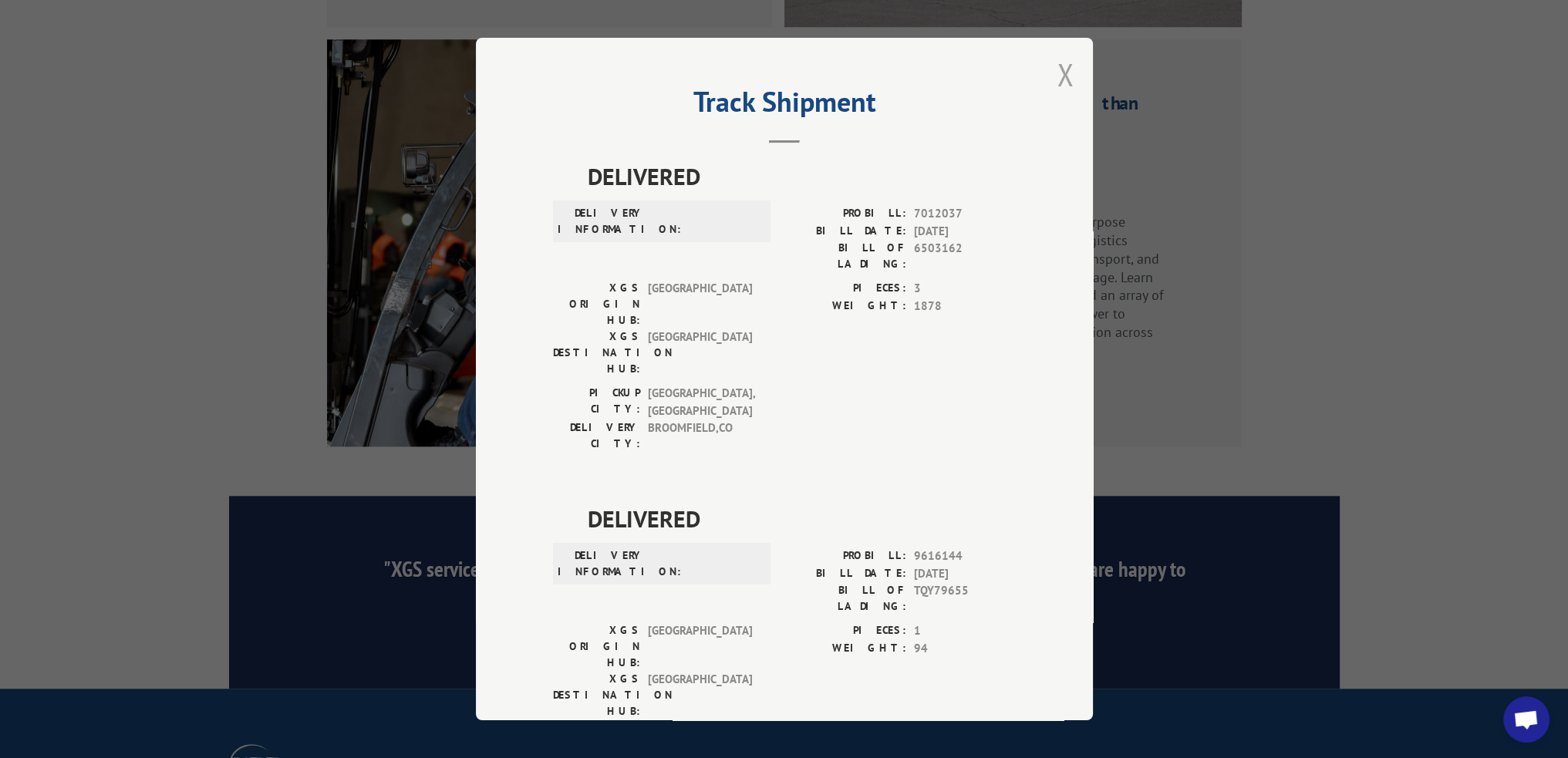
scroll to position [0, 0]
click at [1057, 84] on button "Close modal" at bounding box center [1064, 77] width 17 height 40
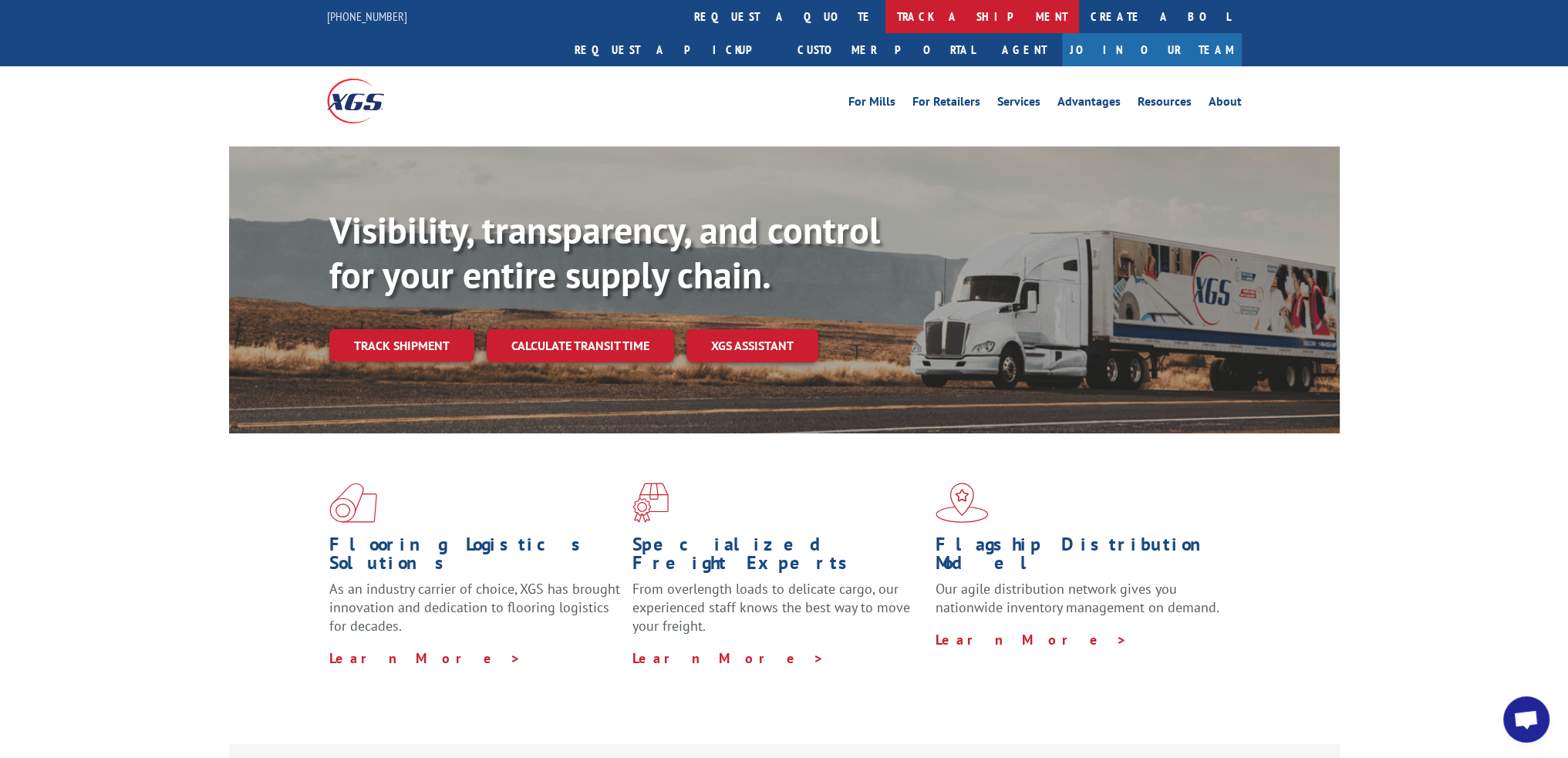
click at [885, 12] on link "track a shipment" at bounding box center [982, 17] width 193 height 34
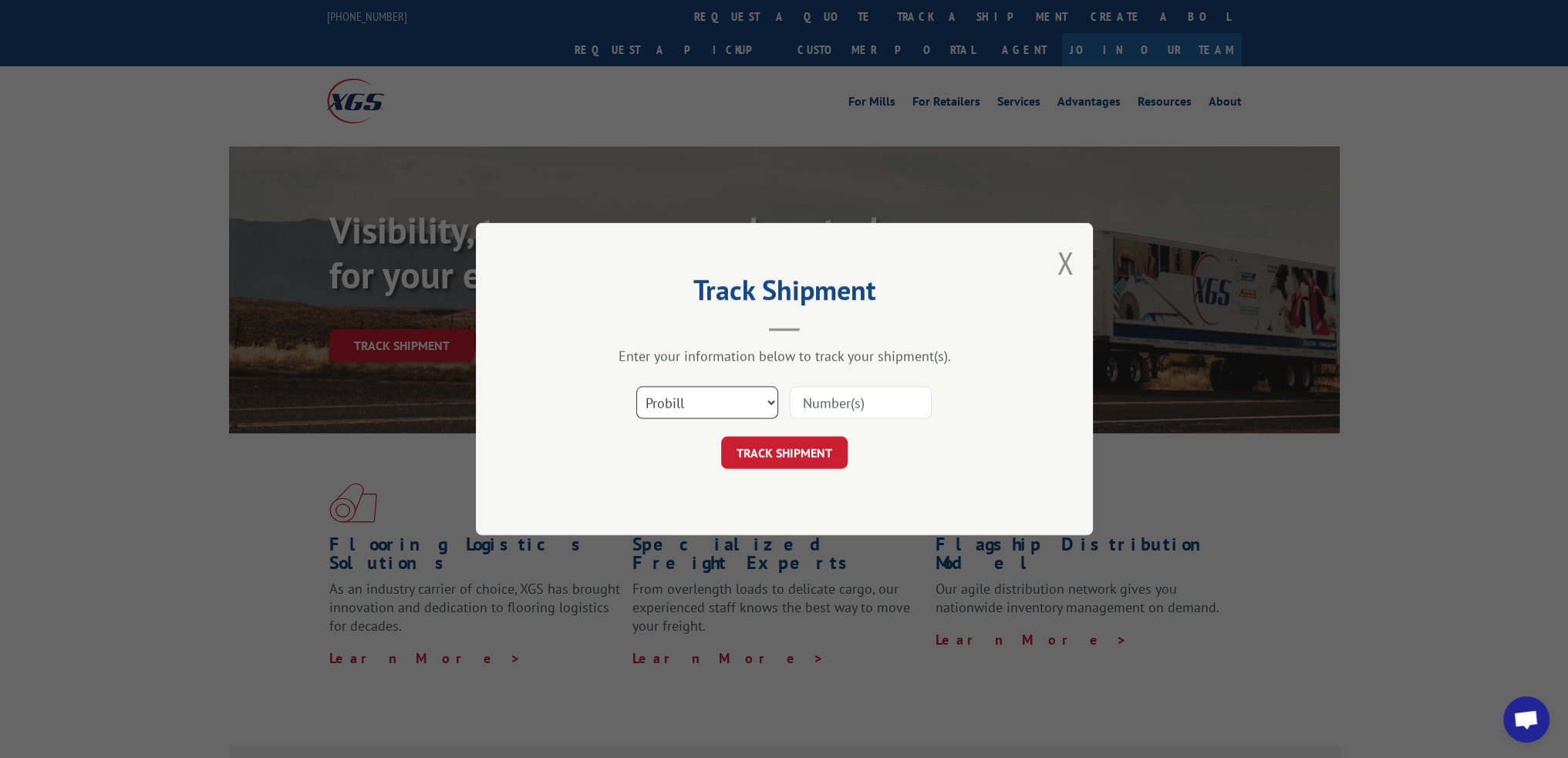
click at [691, 413] on select "Select category... Probill BOL PO" at bounding box center [708, 402] width 142 height 33
select select "po"
click at [637, 386] on select "Select category... Probill BOL PO" at bounding box center [708, 402] width 142 height 33
paste input "77506602"
type input "77506602"
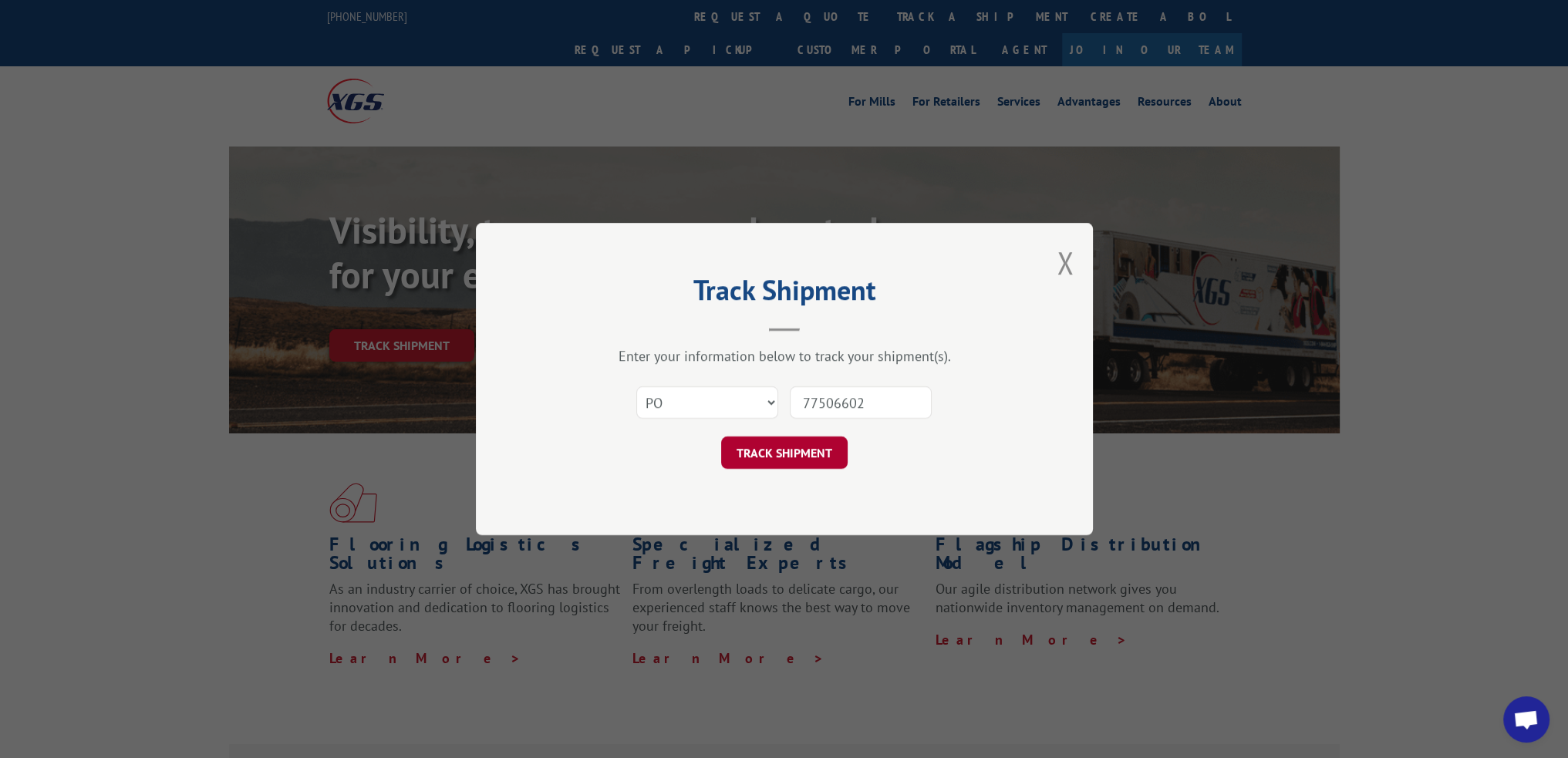
click at [814, 457] on button "TRACK SHIPMENT" at bounding box center [784, 452] width 126 height 33
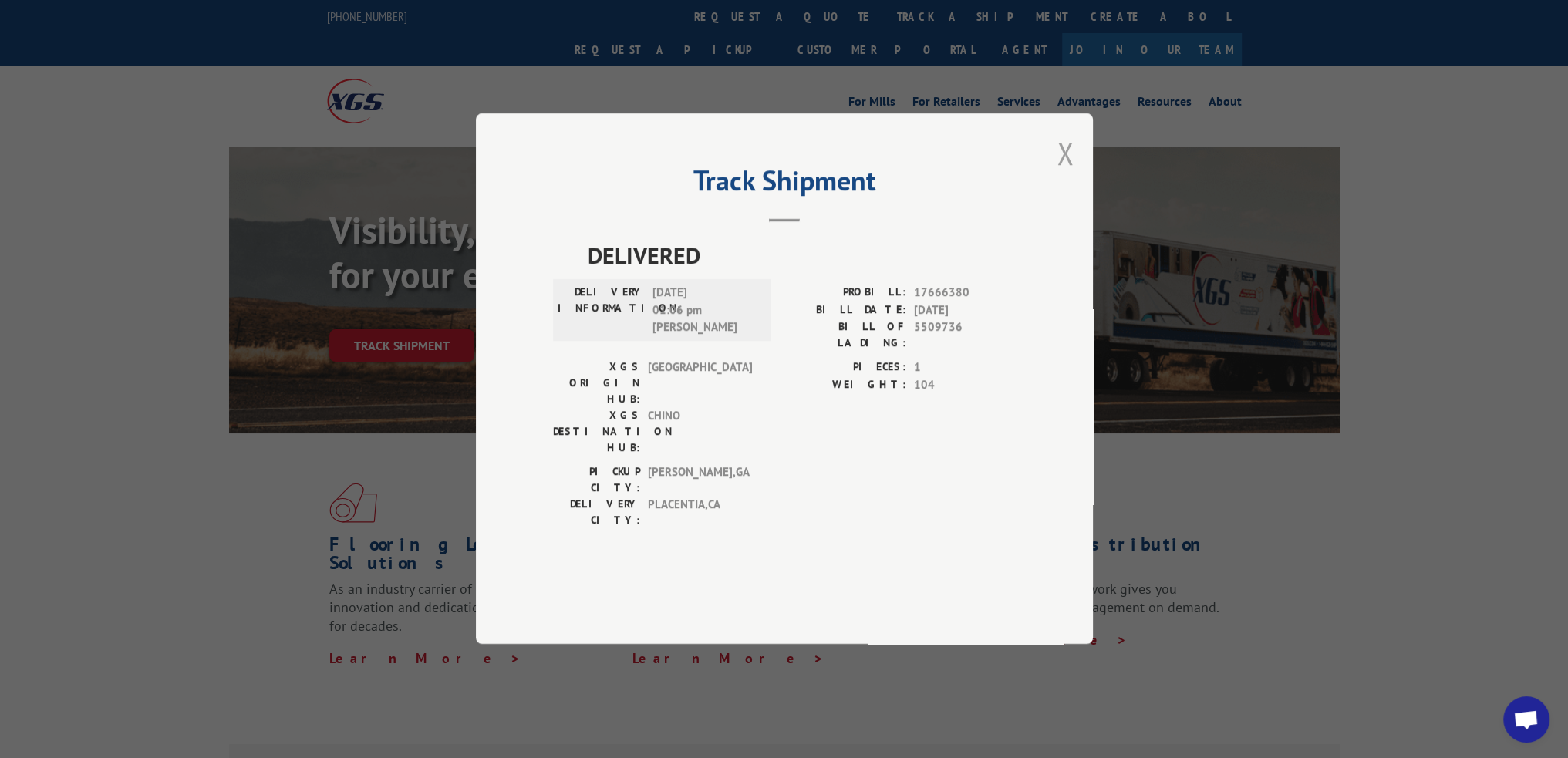
click at [1065, 173] on button "Close modal" at bounding box center [1064, 153] width 17 height 40
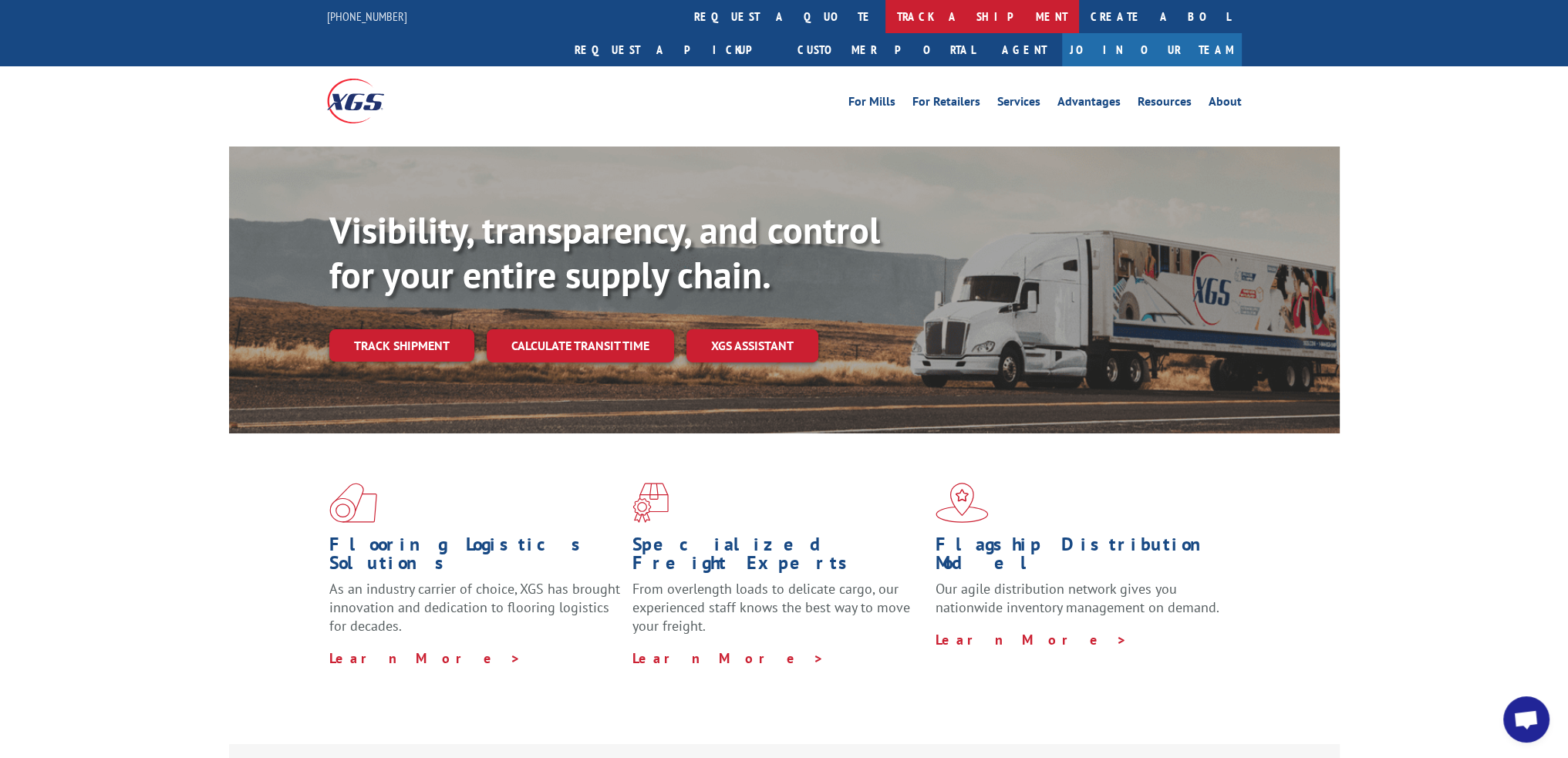
click at [885, 16] on link "track a shipment" at bounding box center [982, 17] width 193 height 34
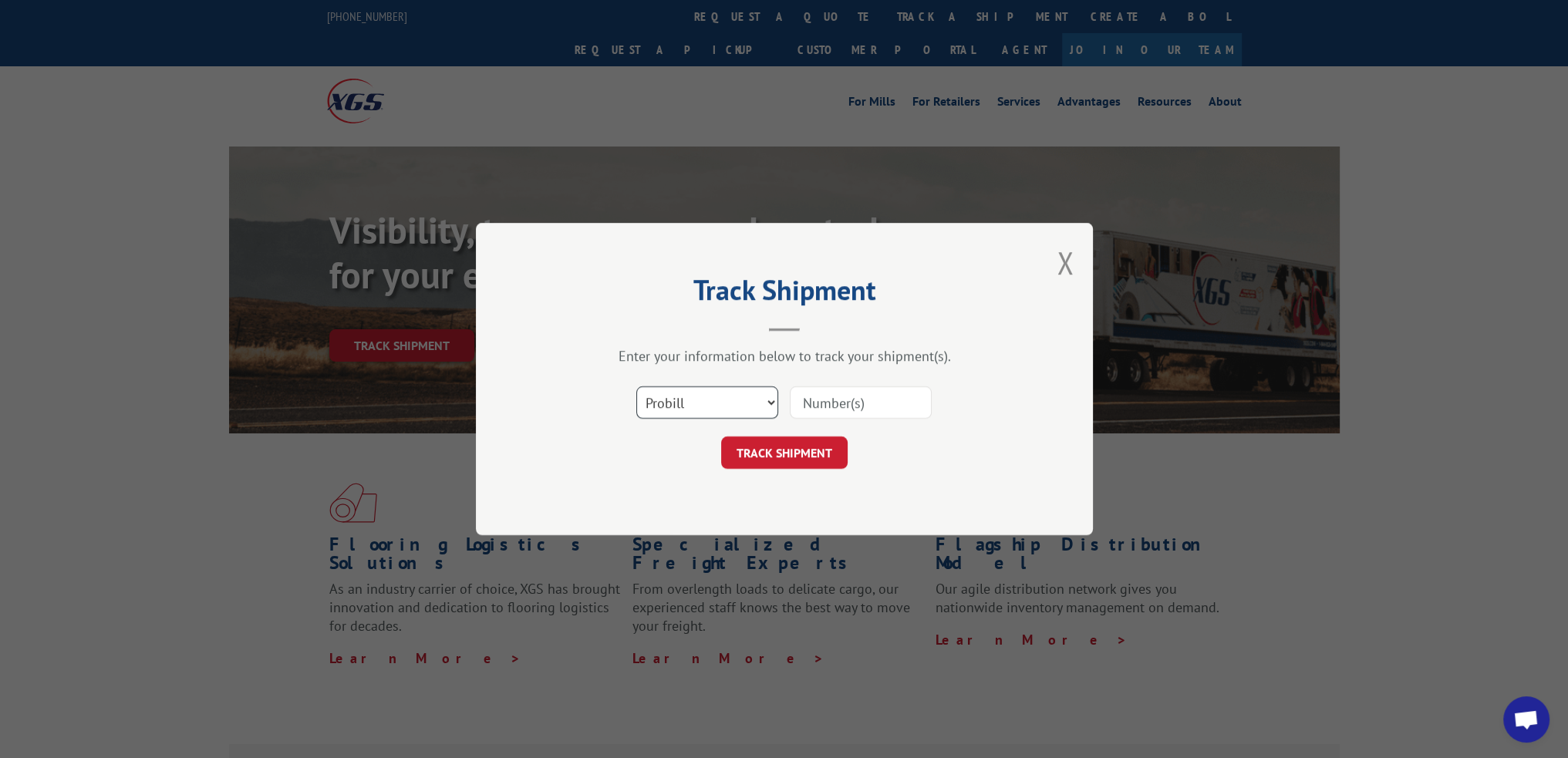
click at [731, 401] on select "Select category... Probill BOL PO" at bounding box center [708, 402] width 142 height 33
select select "po"
click at [637, 386] on select "Select category... Probill BOL PO" at bounding box center [708, 402] width 142 height 33
paste input "77506597"
type input "77506597"
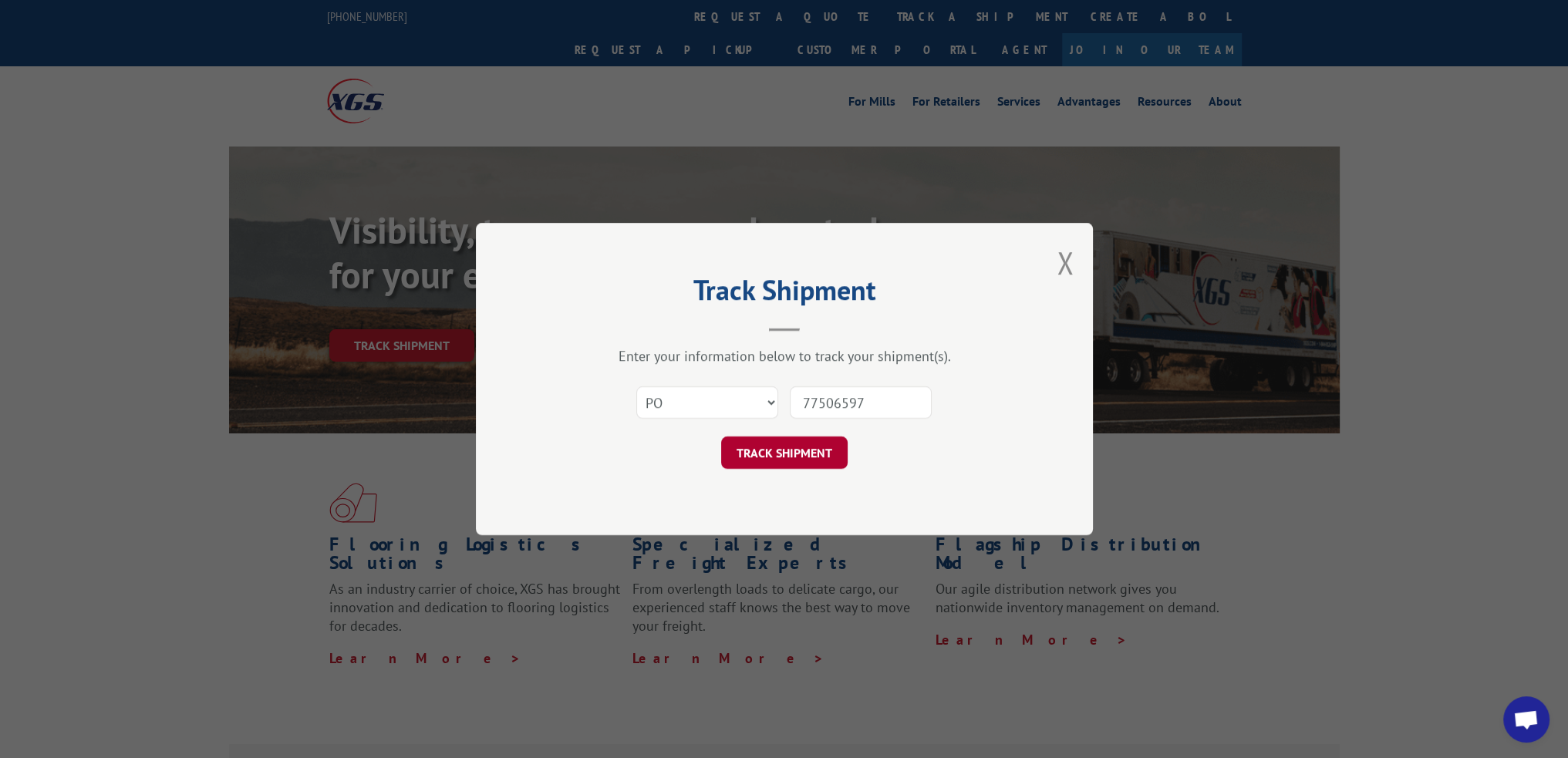
click at [803, 455] on button "TRACK SHIPMENT" at bounding box center [784, 452] width 126 height 33
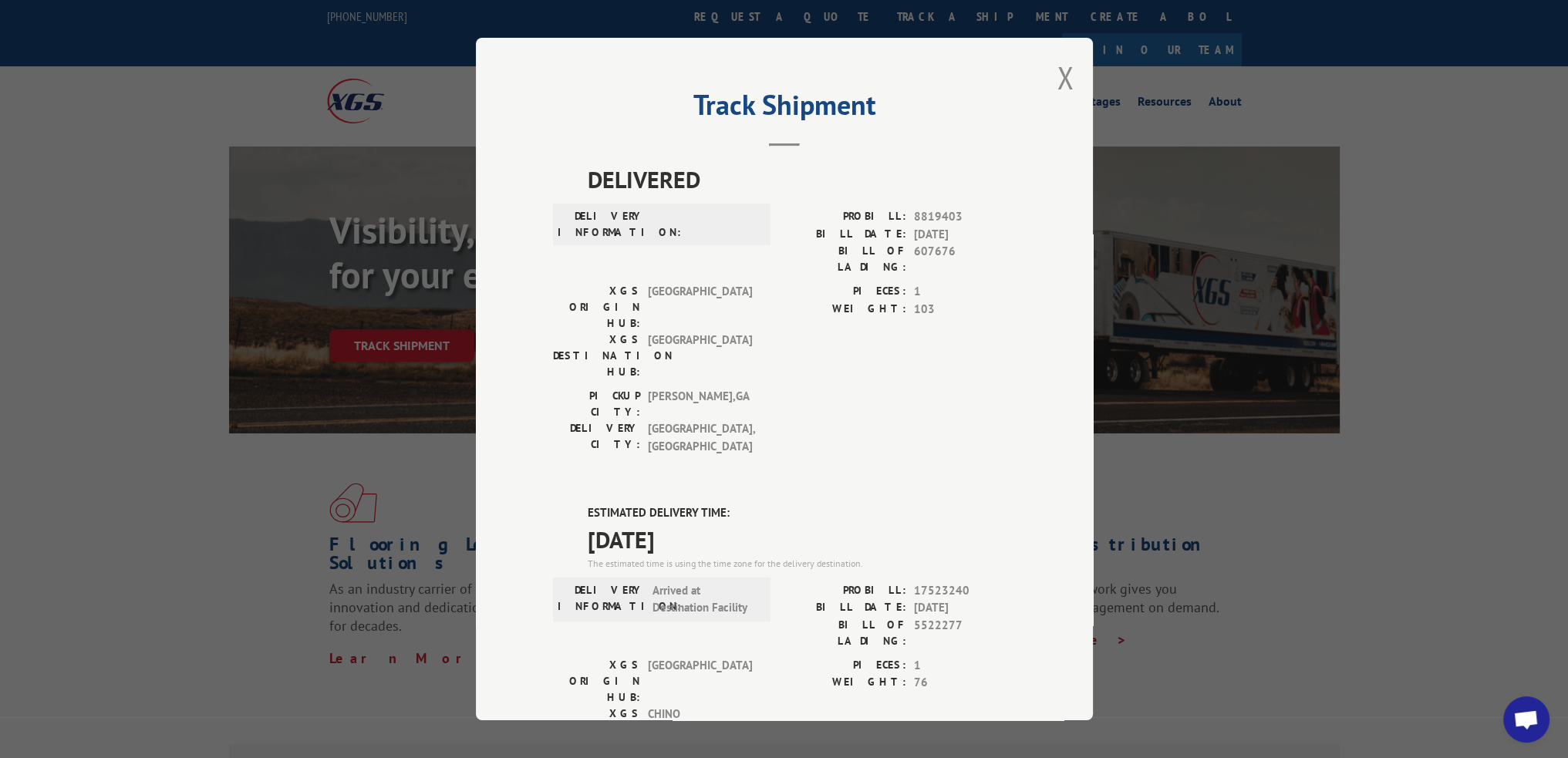
click at [1143, 174] on div "Track Shipment DELIVERED DELIVERY INFORMATION: PROBILL: 8819403 BILL DATE: [DAT…" at bounding box center [784, 379] width 1568 height 758
click at [1057, 80] on button "Close modal" at bounding box center [1064, 77] width 17 height 40
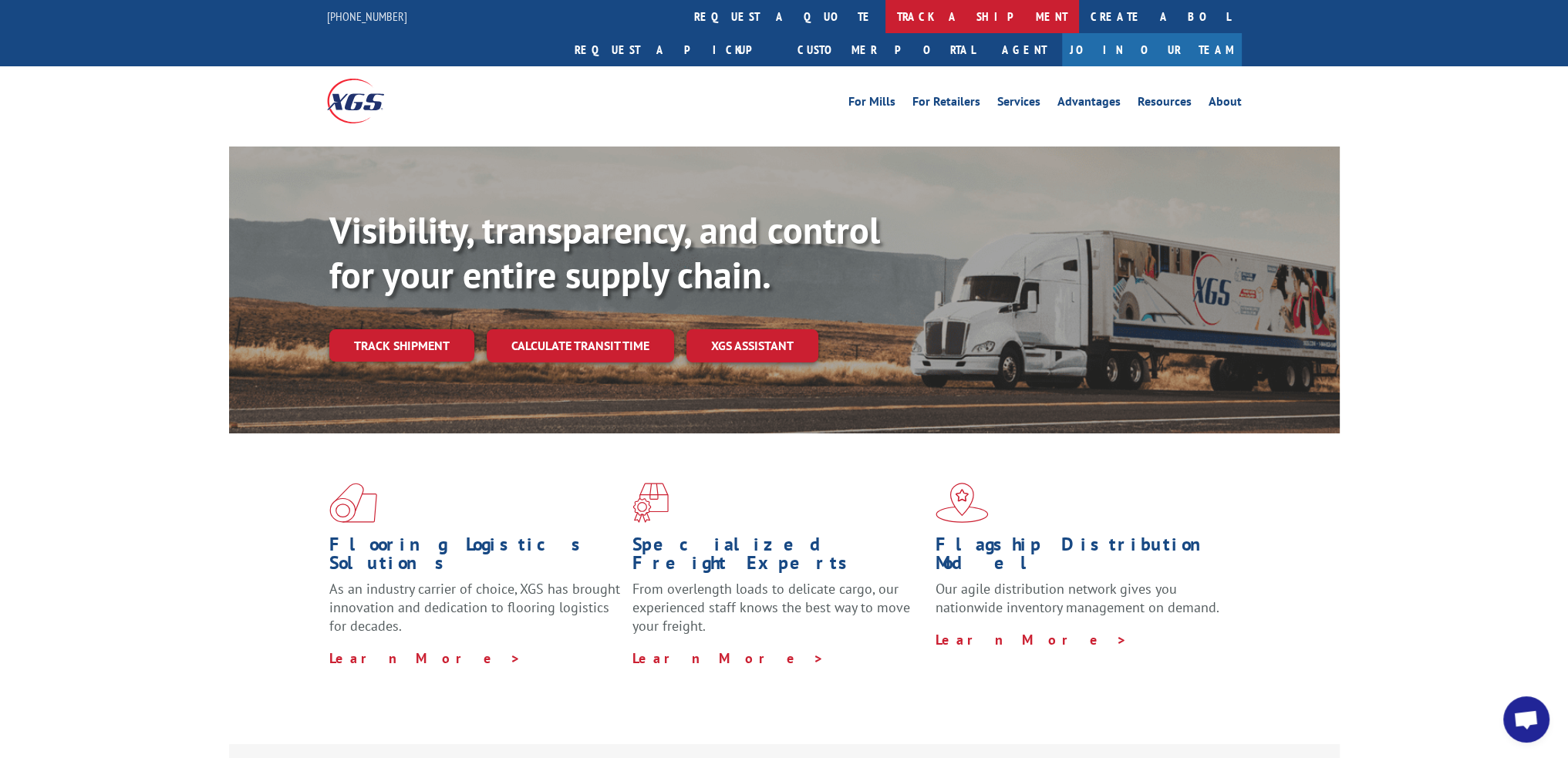
click at [885, 16] on link "track a shipment" at bounding box center [982, 17] width 193 height 34
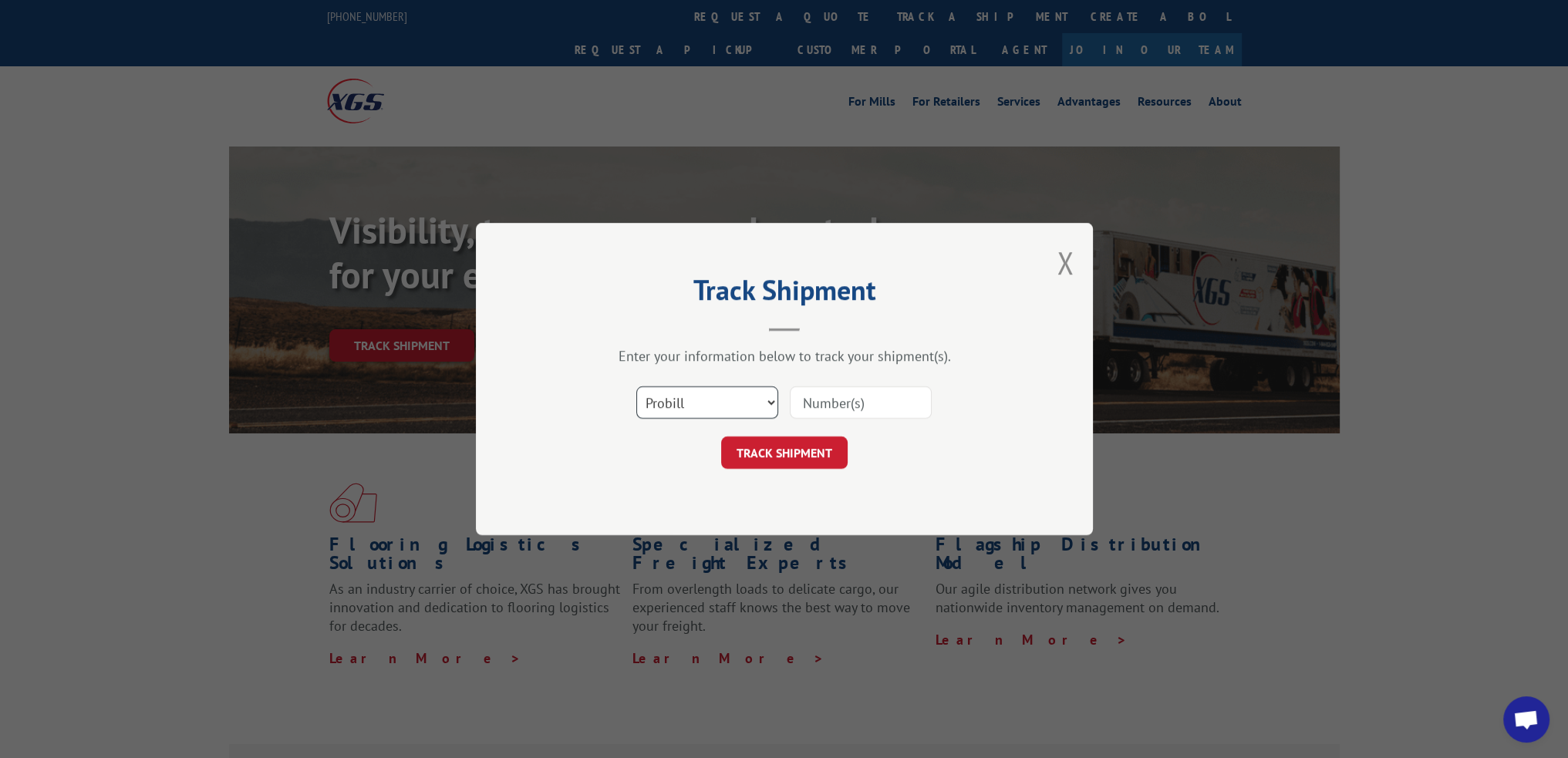
click at [739, 409] on select "Select category... Probill BOL PO" at bounding box center [708, 402] width 142 height 33
select select "po"
click at [637, 386] on select "Select category... Probill BOL PO" at bounding box center [708, 402] width 142 height 33
click at [847, 399] on input at bounding box center [860, 402] width 142 height 33
paste input "87523117"
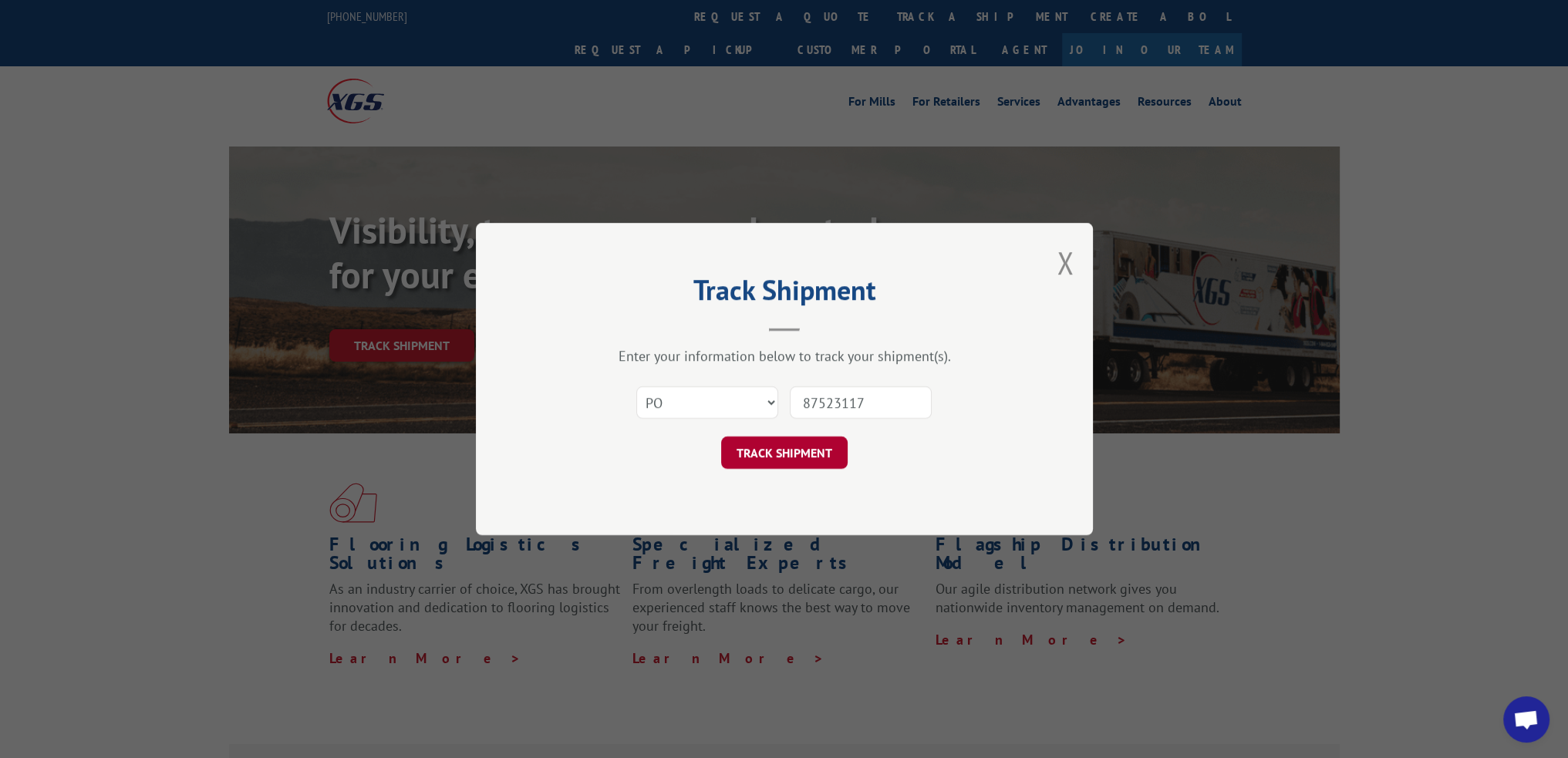
type input "87523117"
click at [795, 445] on button "TRACK SHIPMENT" at bounding box center [784, 452] width 126 height 33
